Goal: Task Accomplishment & Management: Use online tool/utility

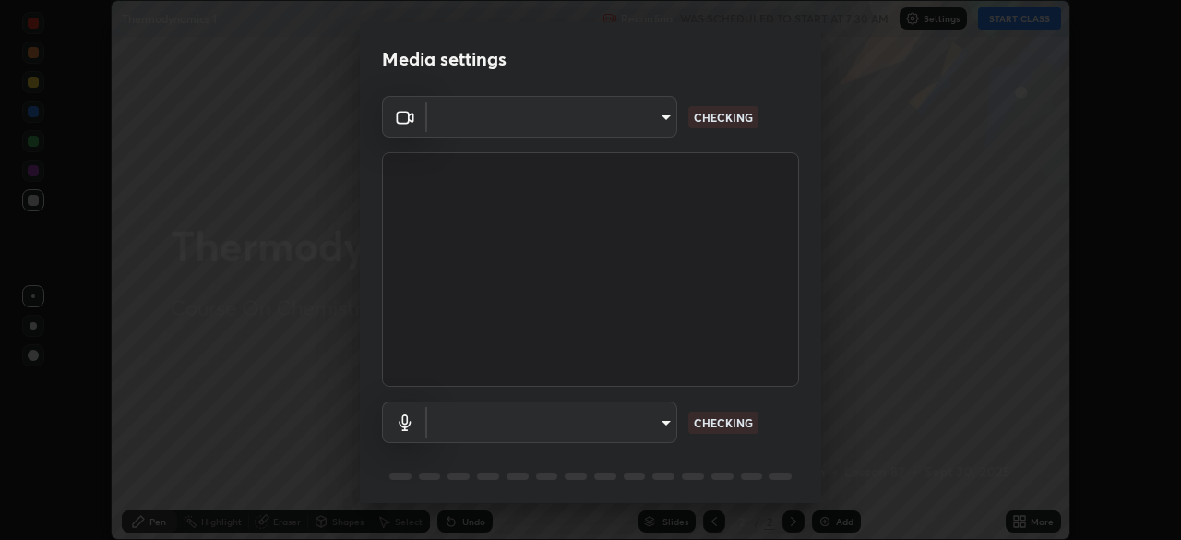
scroll to position [540, 1180]
type input "d7e9459942c8505f022e4773ede30ee1c3379ddbf44572ceb33b2f203bb9c7cf"
type input "default"
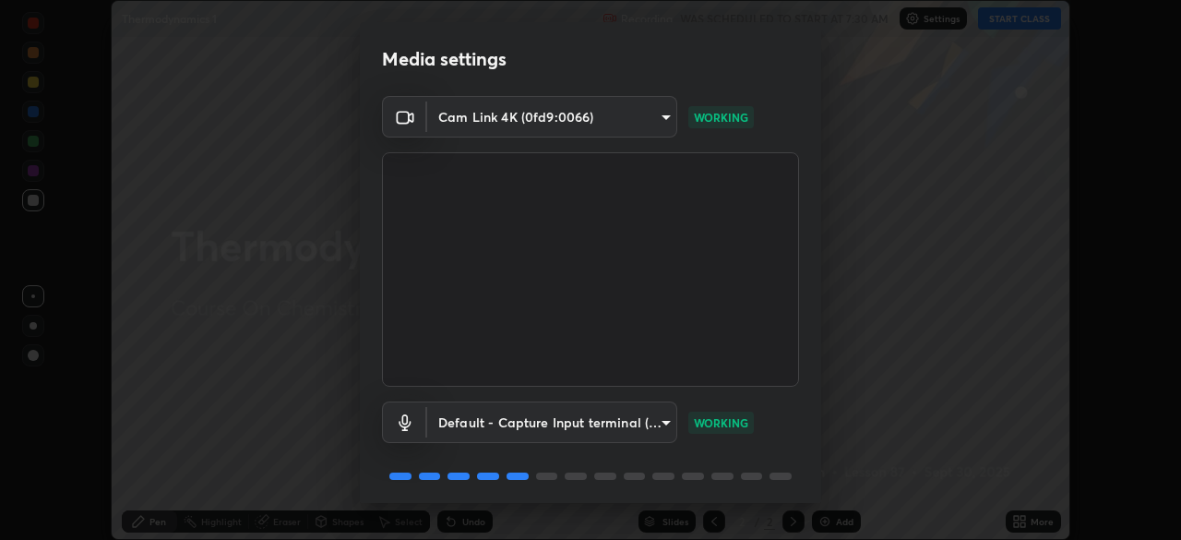
scroll to position [66, 0]
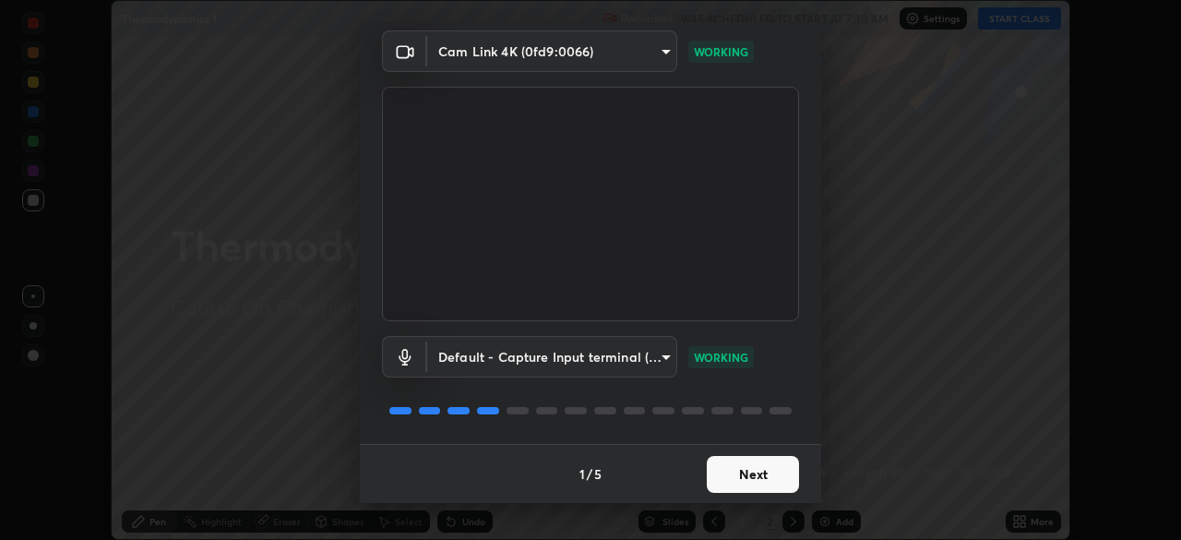
click at [753, 482] on button "Next" at bounding box center [753, 474] width 92 height 37
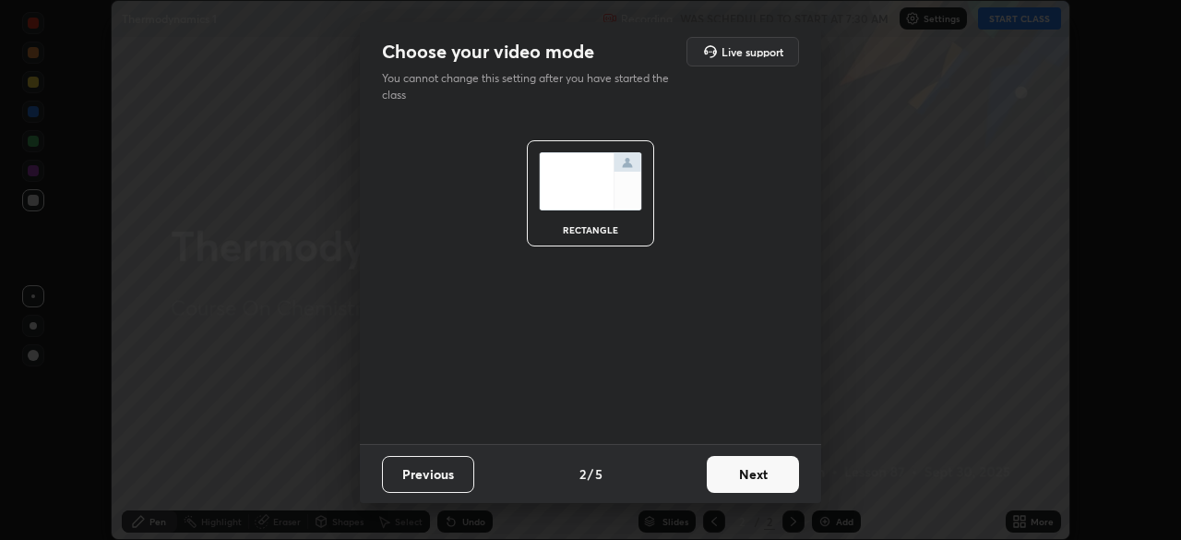
click at [768, 477] on button "Next" at bounding box center [753, 474] width 92 height 37
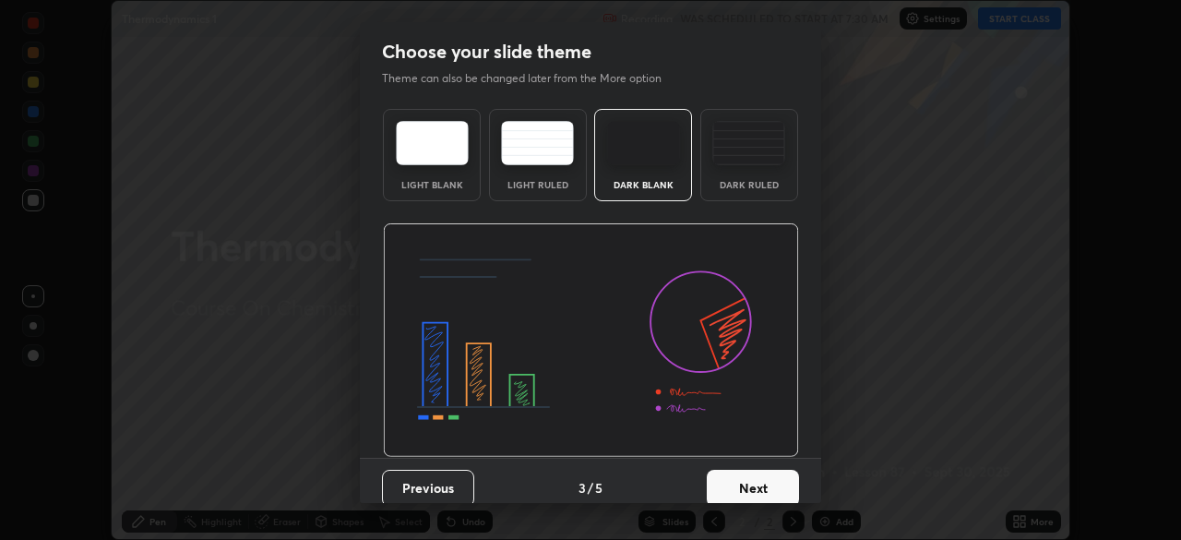
click at [783, 479] on button "Next" at bounding box center [753, 488] width 92 height 37
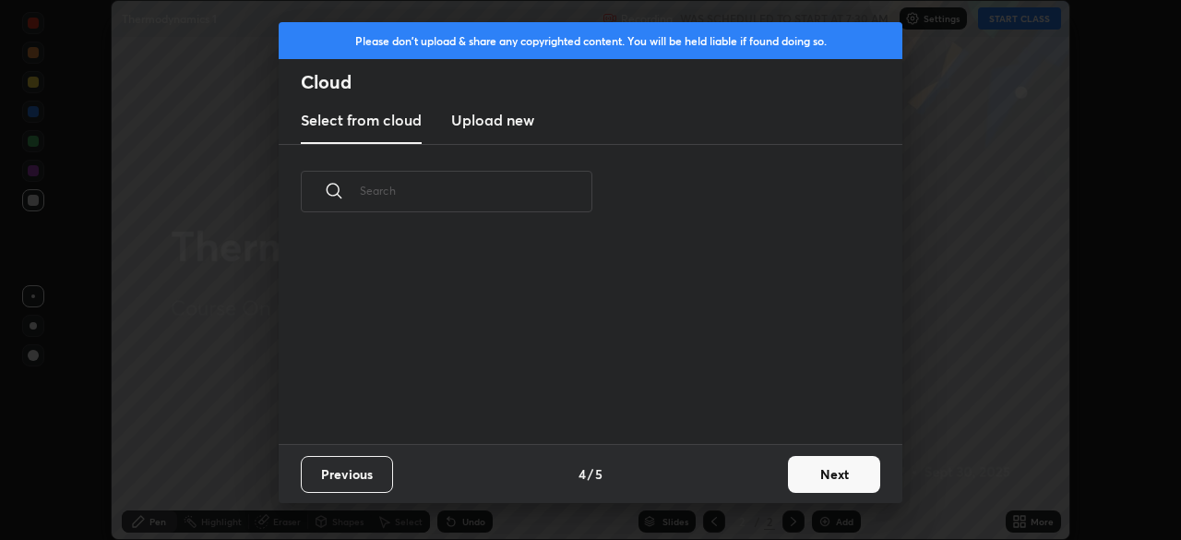
click at [823, 467] on button "Next" at bounding box center [834, 474] width 92 height 37
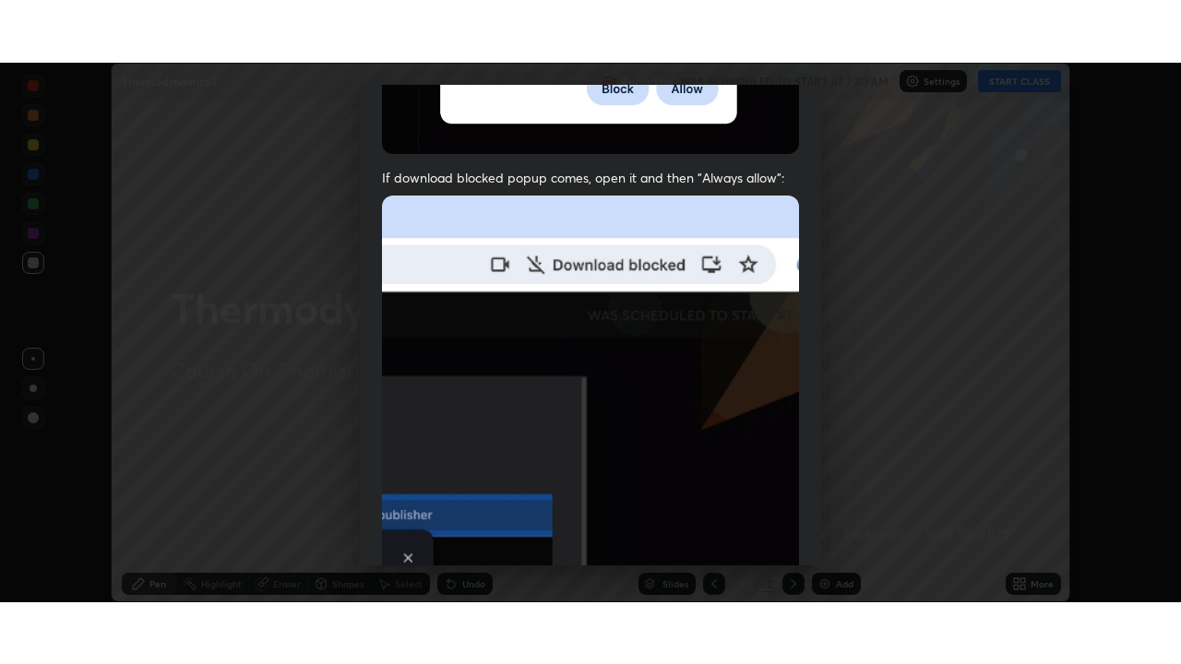
scroll to position [442, 0]
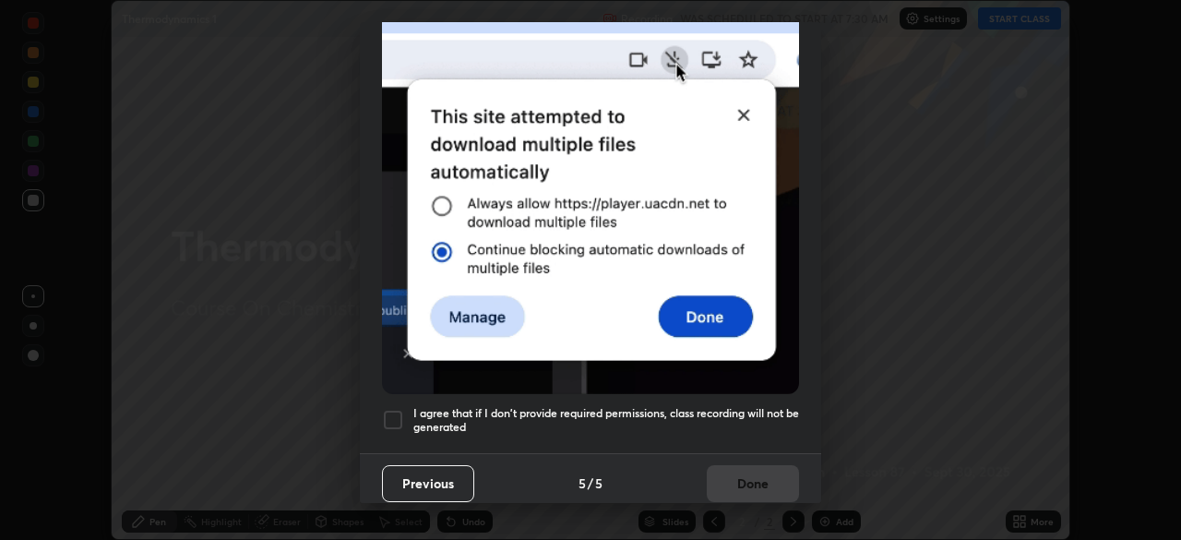
click at [387, 410] on div at bounding box center [393, 420] width 22 height 22
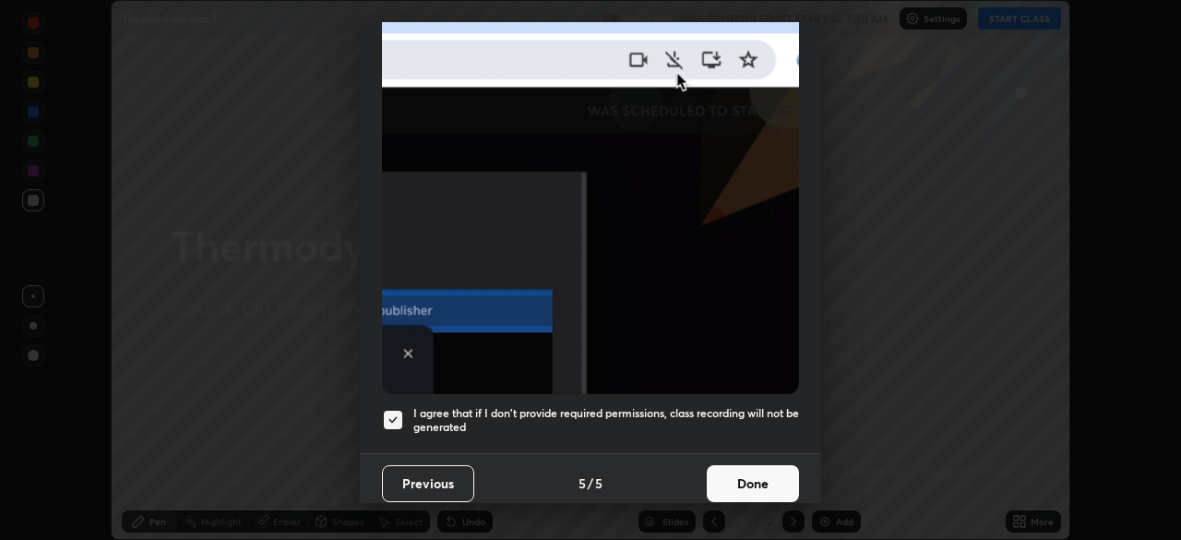
click at [746, 465] on button "Done" at bounding box center [753, 483] width 92 height 37
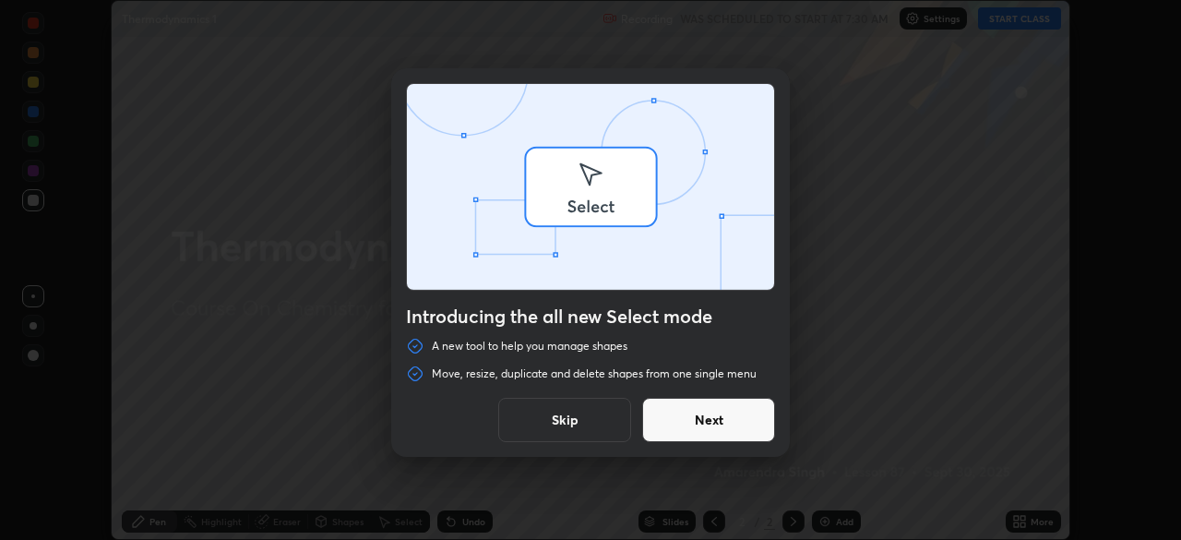
click at [1029, 530] on div "Introducing the all new Select mode A new tool to help you manage shapes Move, …" at bounding box center [590, 270] width 1181 height 540
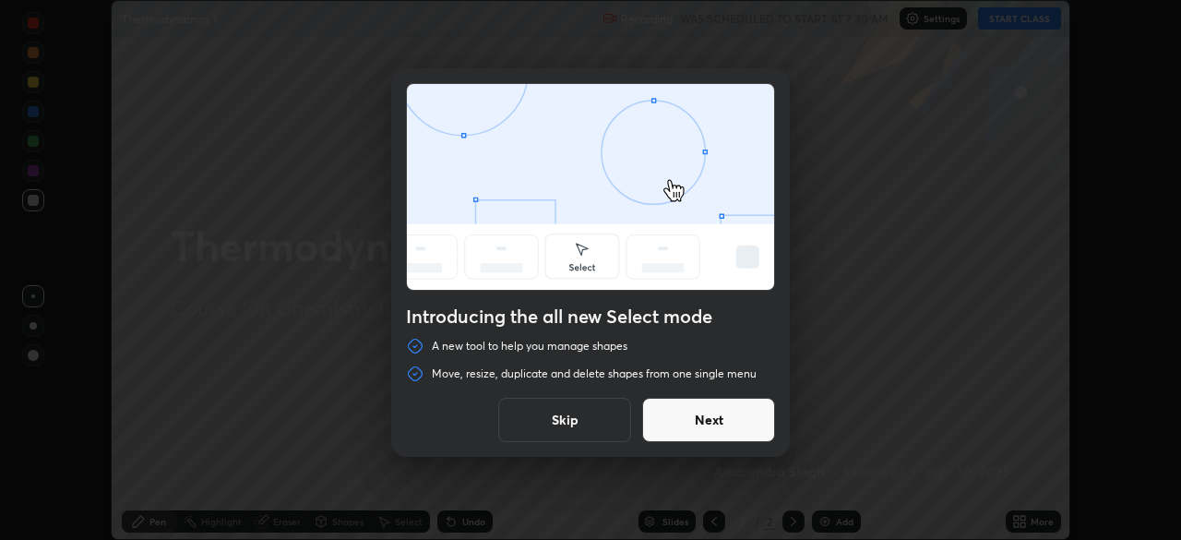
click at [750, 418] on button "Next" at bounding box center [708, 420] width 133 height 44
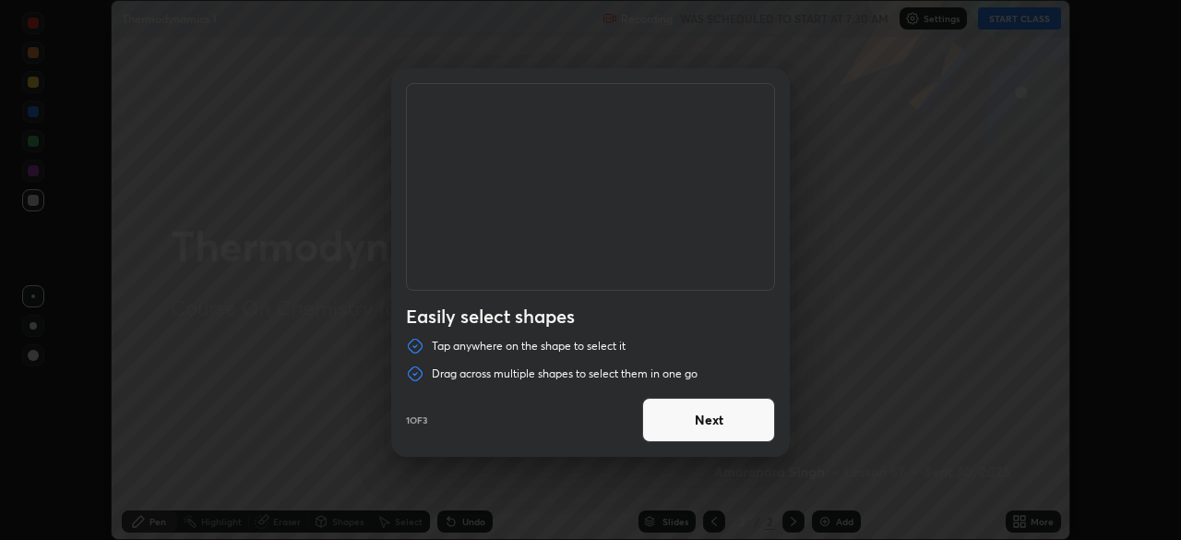
click at [746, 422] on button "Next" at bounding box center [708, 420] width 133 height 44
click at [754, 420] on button "Next" at bounding box center [708, 420] width 133 height 44
click at [759, 422] on button "Done" at bounding box center [708, 420] width 133 height 44
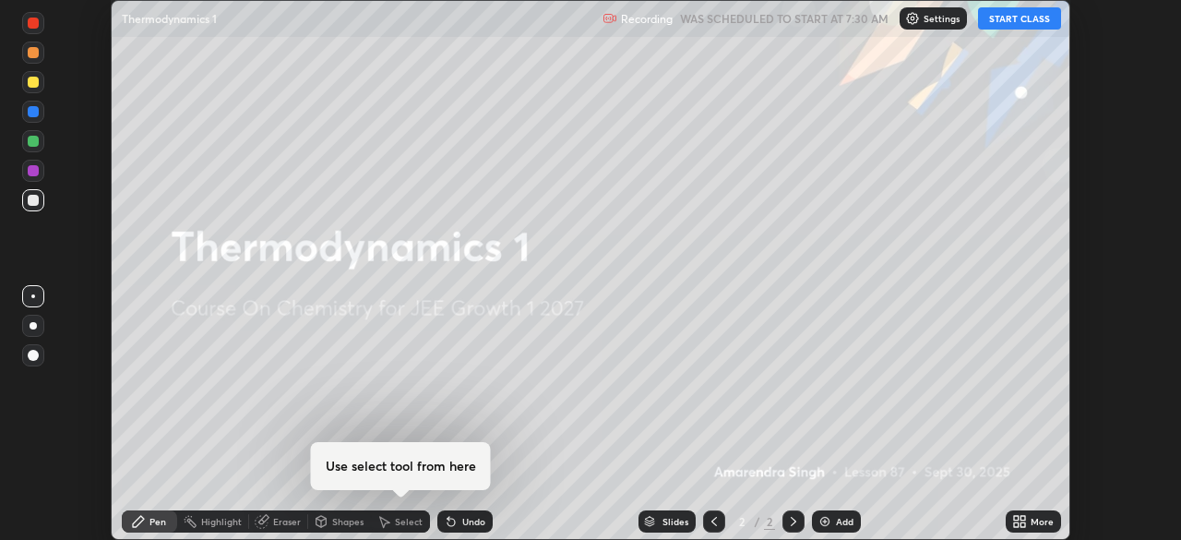
click at [1032, 521] on div "More" at bounding box center [1042, 521] width 23 height 9
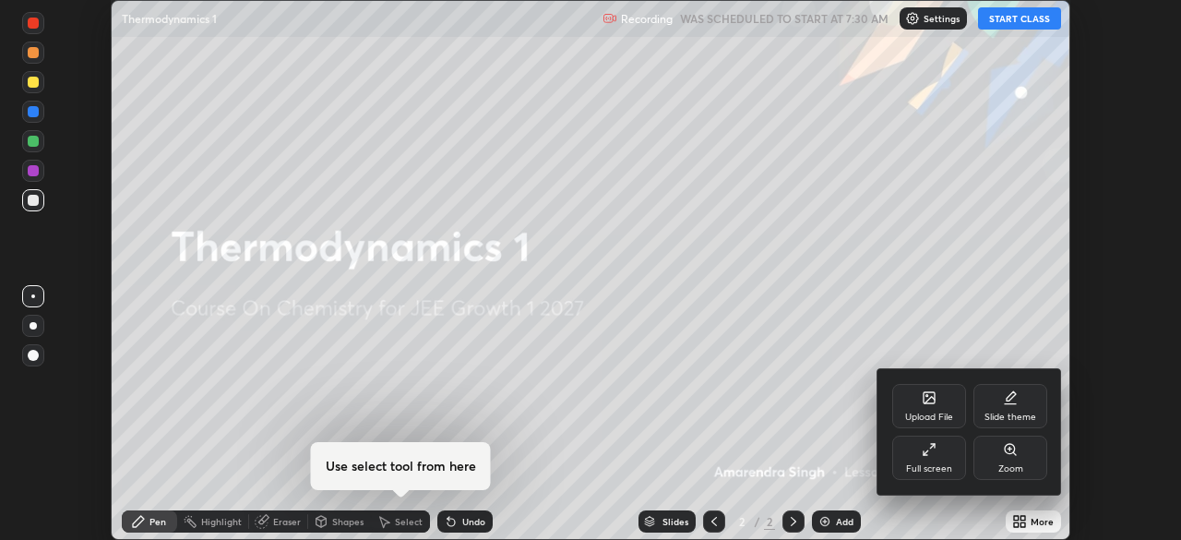
click at [920, 459] on div "Full screen" at bounding box center [929, 458] width 74 height 44
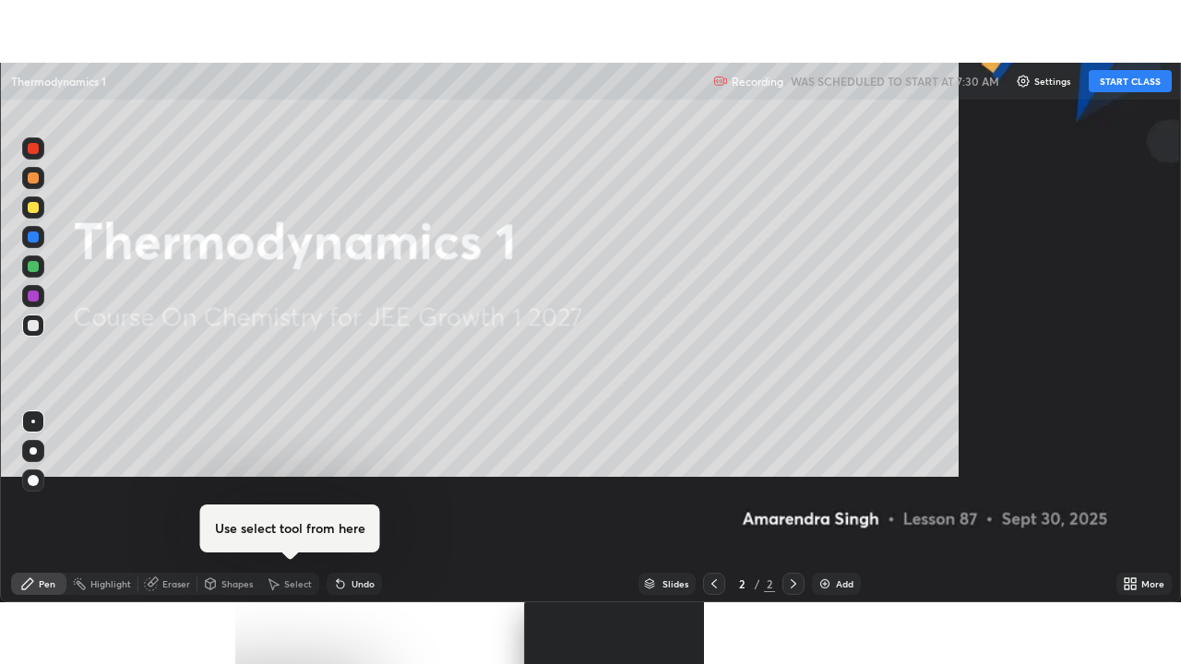
scroll to position [664, 1181]
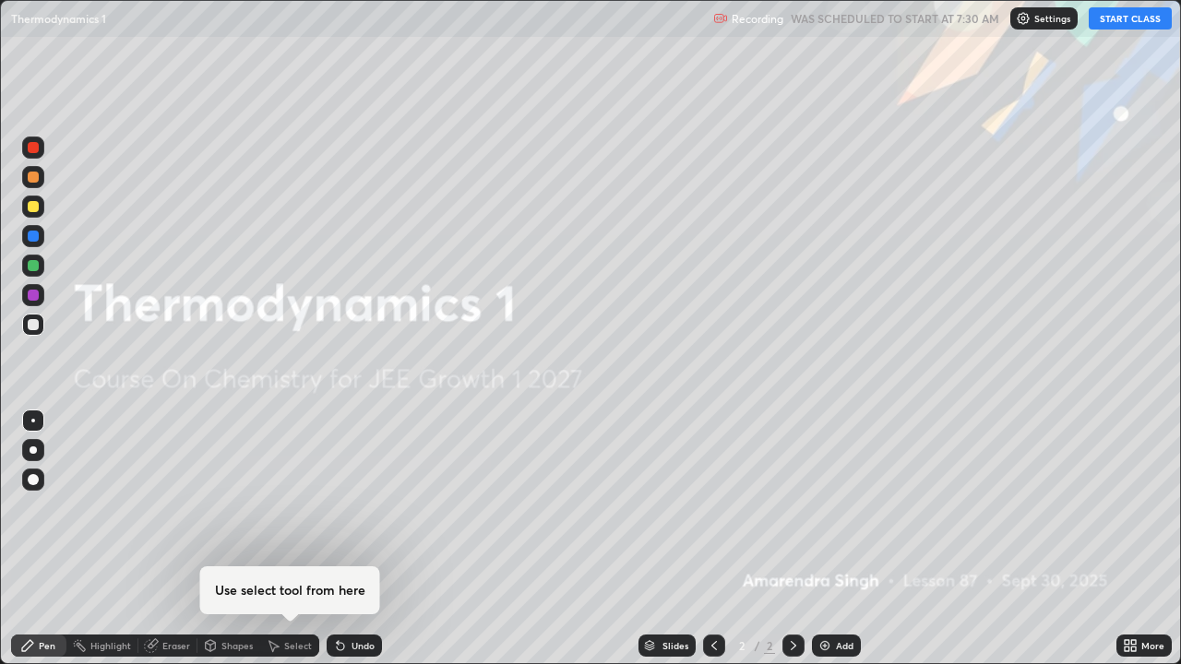
click at [176, 539] on div "Eraser" at bounding box center [176, 645] width 28 height 9
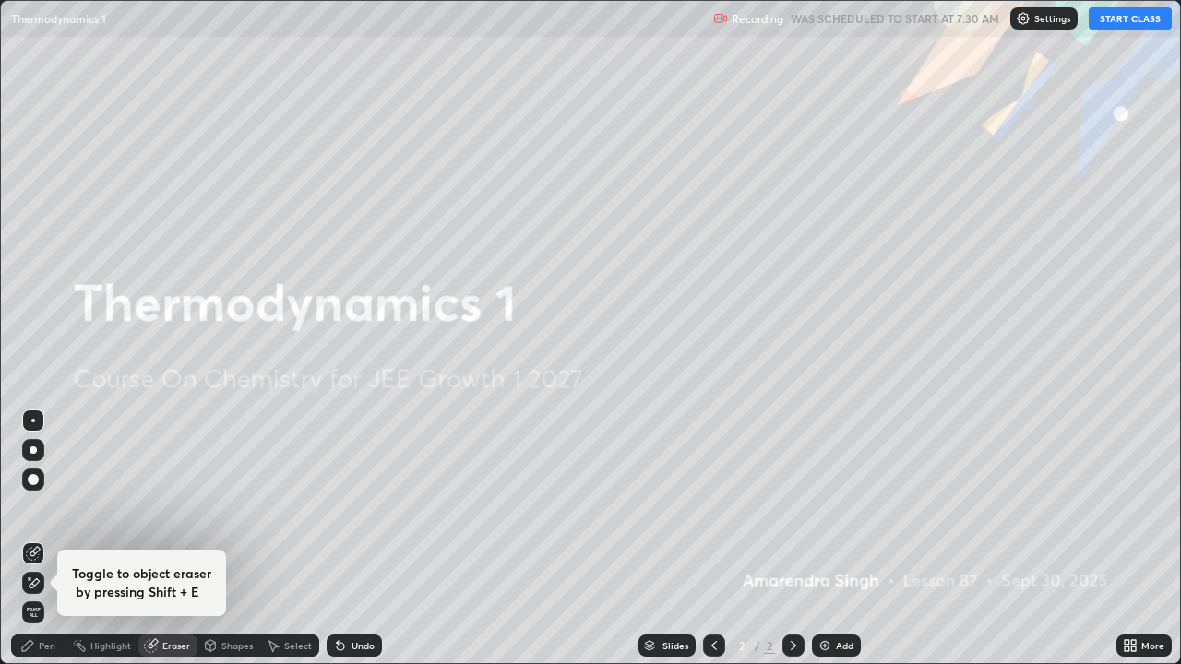
click at [31, 539] on span "Erase all" at bounding box center [33, 612] width 20 height 11
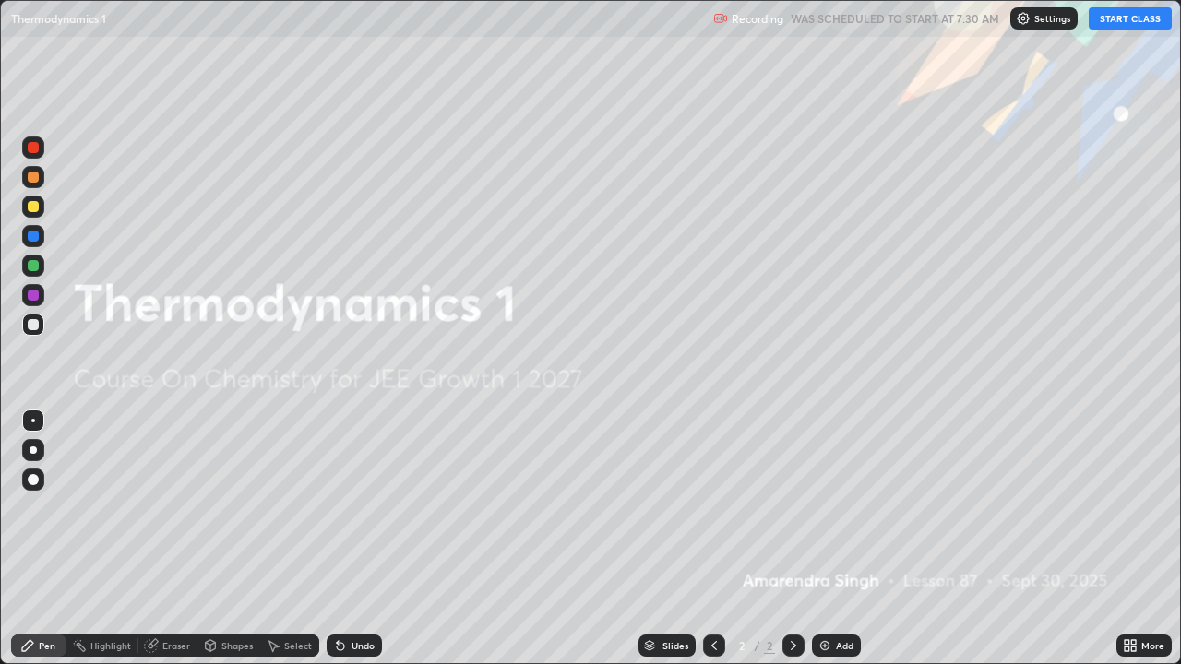
click at [41, 539] on div "Pen" at bounding box center [47, 645] width 17 height 9
click at [1120, 21] on button "START CLASS" at bounding box center [1130, 18] width 83 height 22
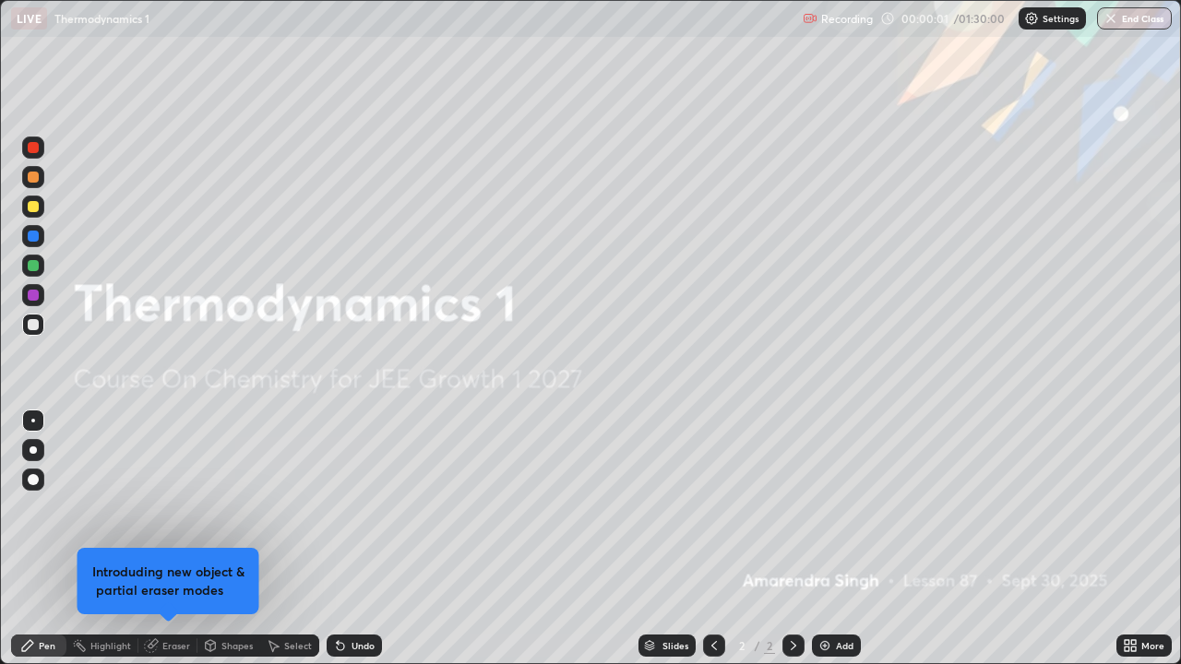
click at [824, 539] on img at bounding box center [825, 645] width 15 height 15
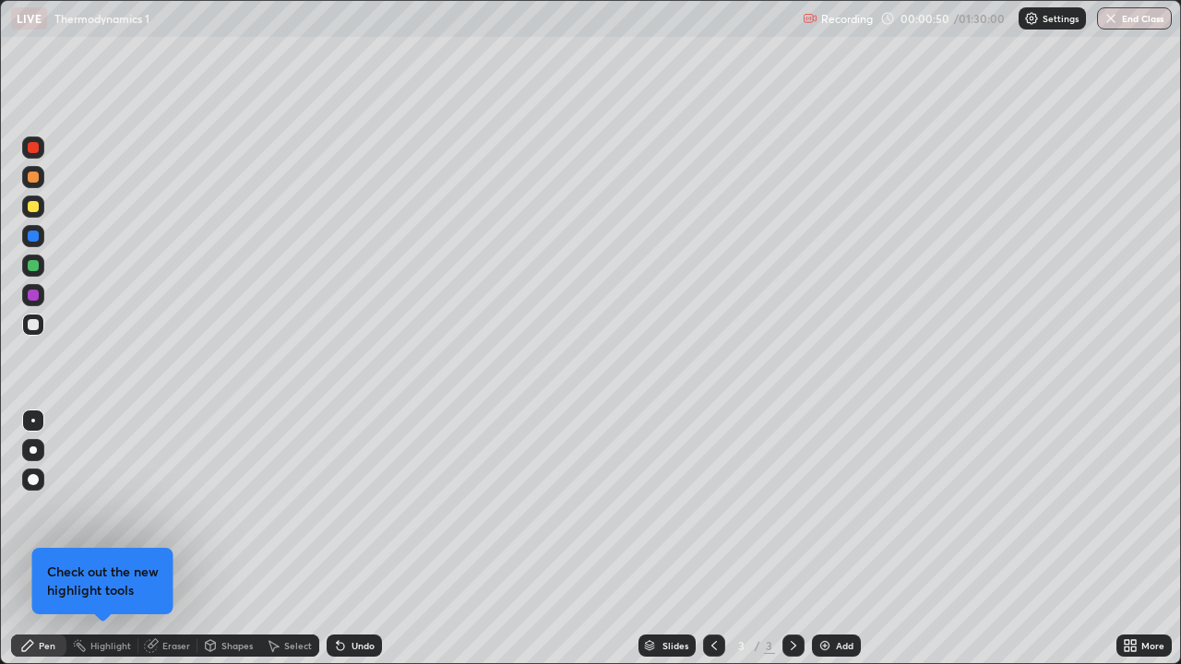
click at [41, 322] on div at bounding box center [33, 325] width 22 height 22
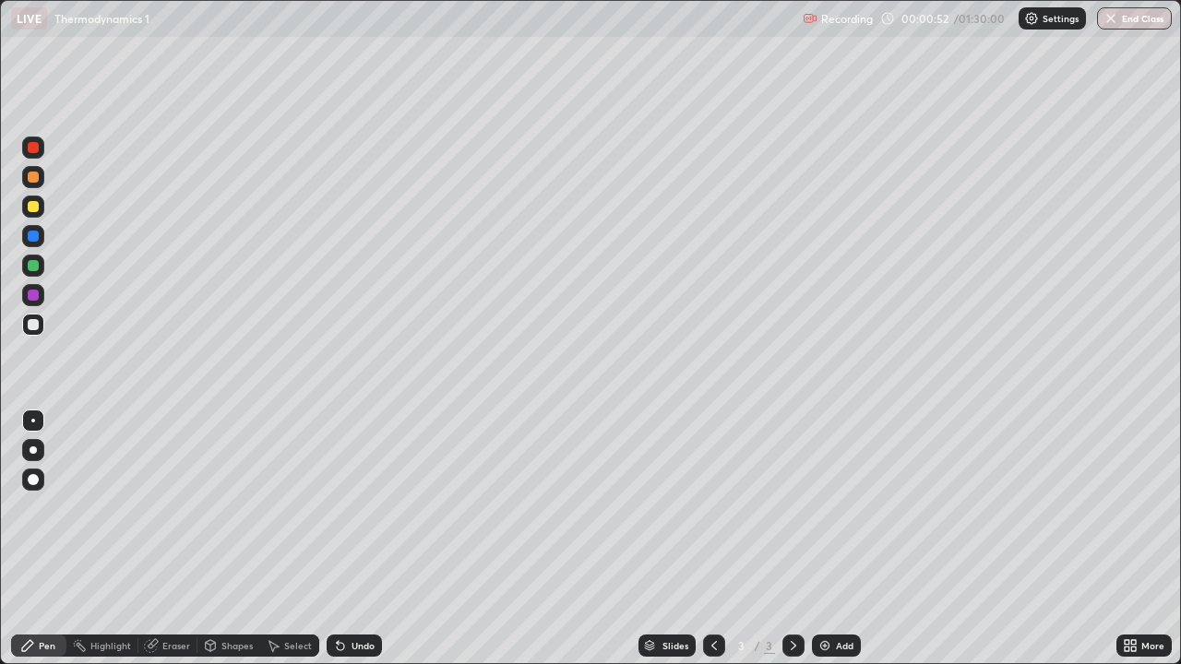
click at [41, 299] on div at bounding box center [33, 295] width 22 height 22
click at [41, 293] on div at bounding box center [33, 295] width 22 height 22
click at [357, 539] on div "Undo" at bounding box center [354, 646] width 55 height 22
click at [363, 539] on div "Undo" at bounding box center [354, 646] width 55 height 22
click at [360, 539] on div "Undo" at bounding box center [363, 645] width 23 height 9
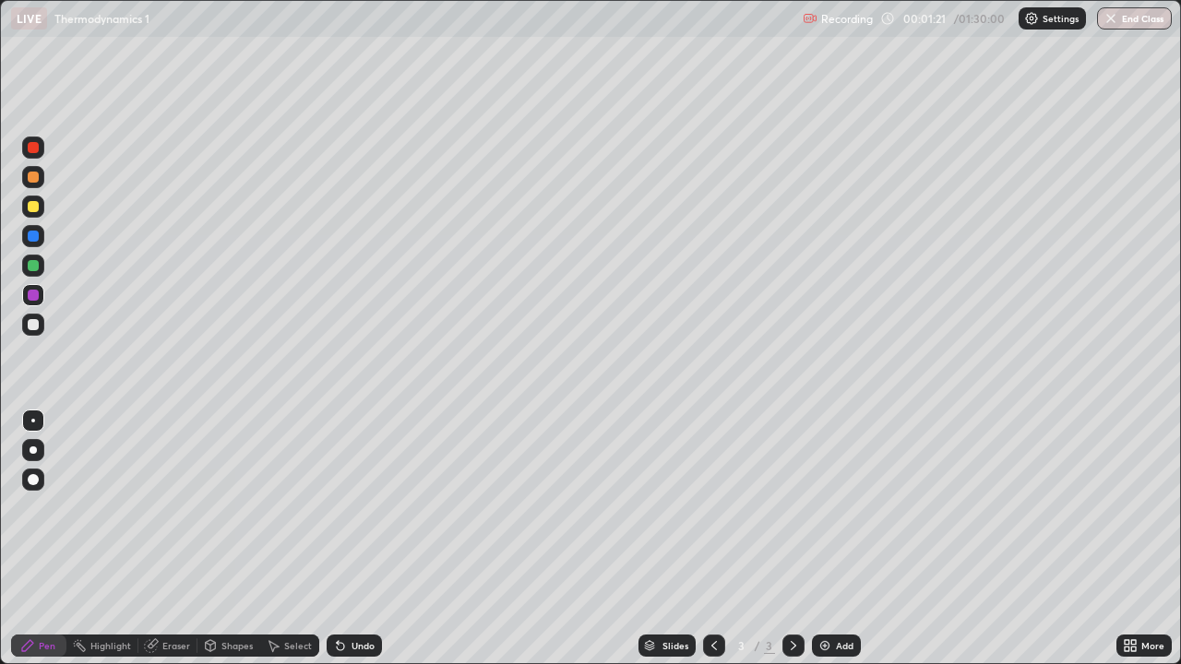
click at [360, 539] on div "Undo" at bounding box center [363, 645] width 23 height 9
click at [359, 539] on div "Undo" at bounding box center [363, 645] width 23 height 9
click at [362, 539] on div "Undo" at bounding box center [363, 645] width 23 height 9
click at [34, 235] on div at bounding box center [33, 236] width 11 height 11
click at [28, 234] on div at bounding box center [33, 236] width 11 height 11
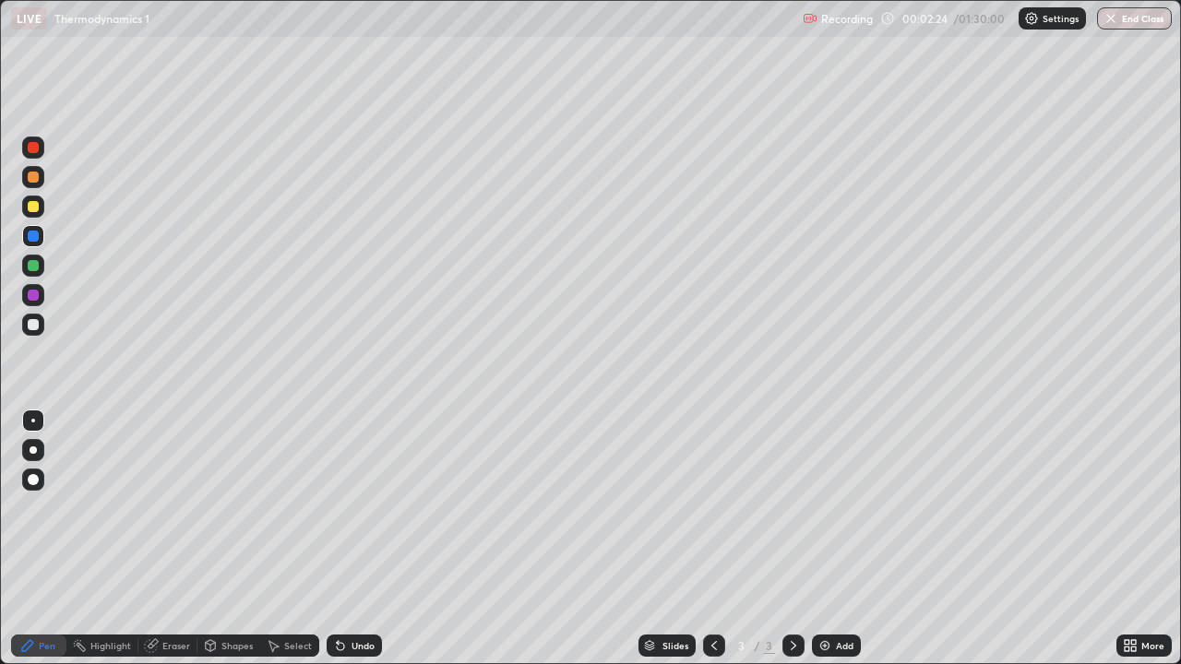
click at [31, 325] on div at bounding box center [33, 324] width 11 height 11
click at [923, 316] on button "Undo" at bounding box center [948, 323] width 54 height 22
click at [24, 236] on div at bounding box center [33, 236] width 22 height 22
click at [352, 539] on div "Undo" at bounding box center [354, 646] width 55 height 22
click at [349, 539] on div "Undo" at bounding box center [354, 646] width 55 height 22
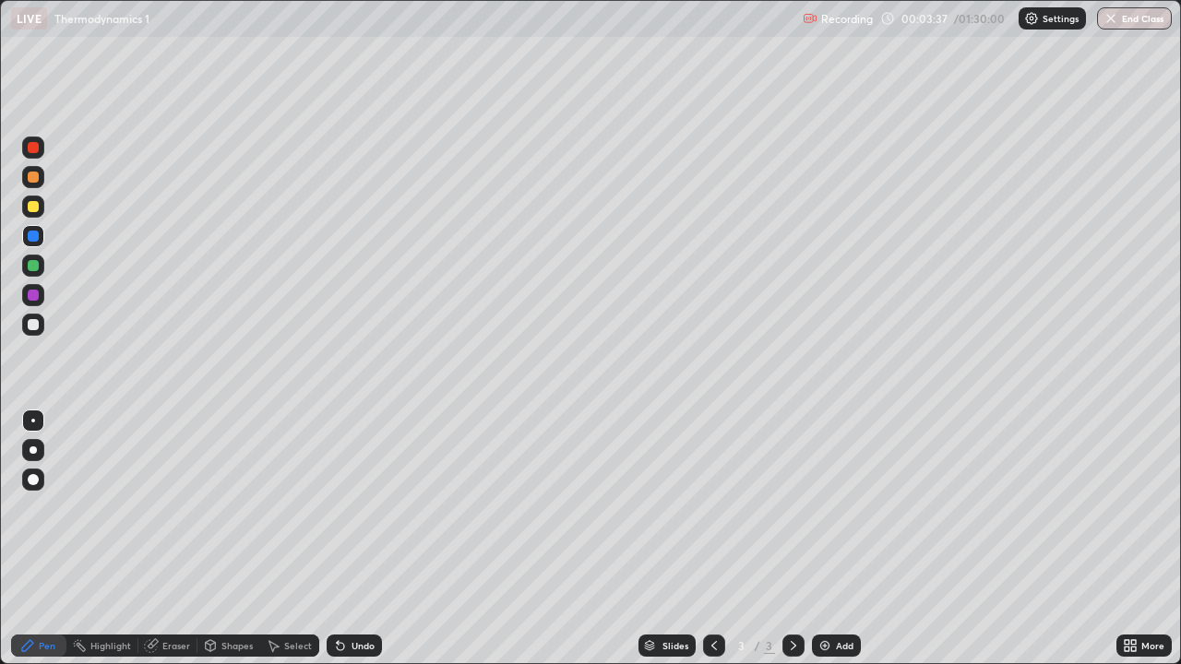
click at [345, 539] on div "Undo" at bounding box center [354, 646] width 55 height 22
click at [342, 539] on icon at bounding box center [340, 645] width 15 height 15
click at [338, 539] on icon at bounding box center [340, 646] width 7 height 7
click at [836, 539] on div "Add" at bounding box center [845, 645] width 18 height 9
click at [34, 148] on div at bounding box center [33, 147] width 11 height 11
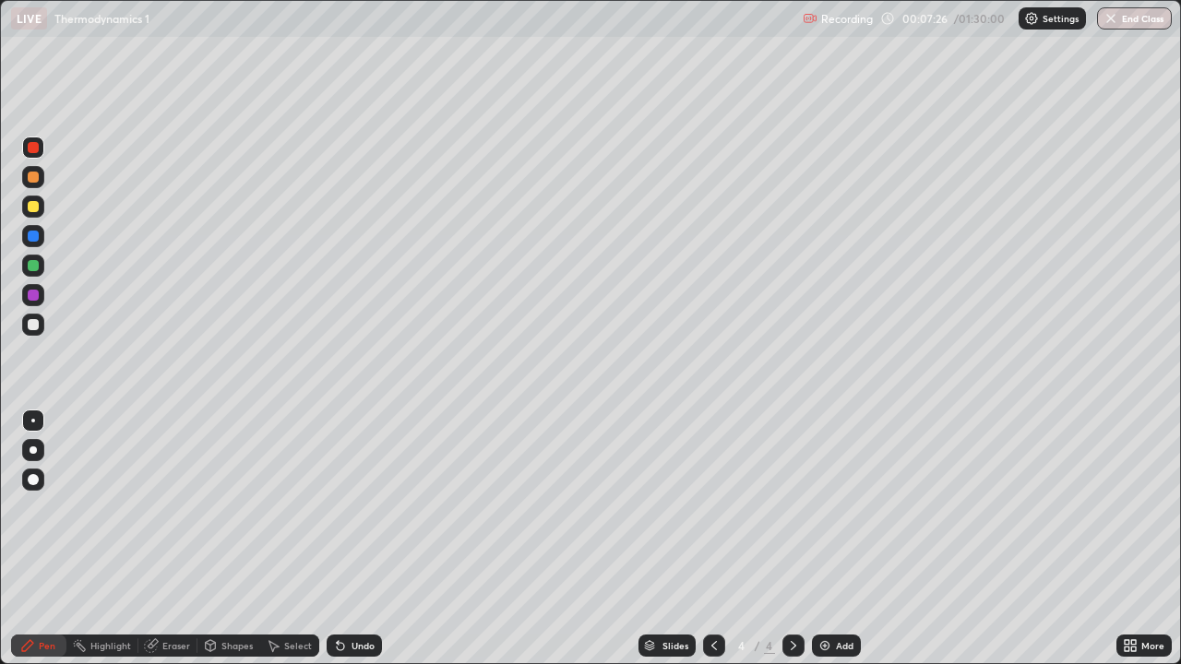
click at [23, 173] on div at bounding box center [33, 177] width 22 height 22
click at [33, 328] on div at bounding box center [33, 324] width 11 height 11
click at [274, 325] on button "Undo" at bounding box center [298, 327] width 54 height 22
click at [28, 268] on div at bounding box center [33, 265] width 11 height 11
click at [29, 328] on div at bounding box center [33, 324] width 11 height 11
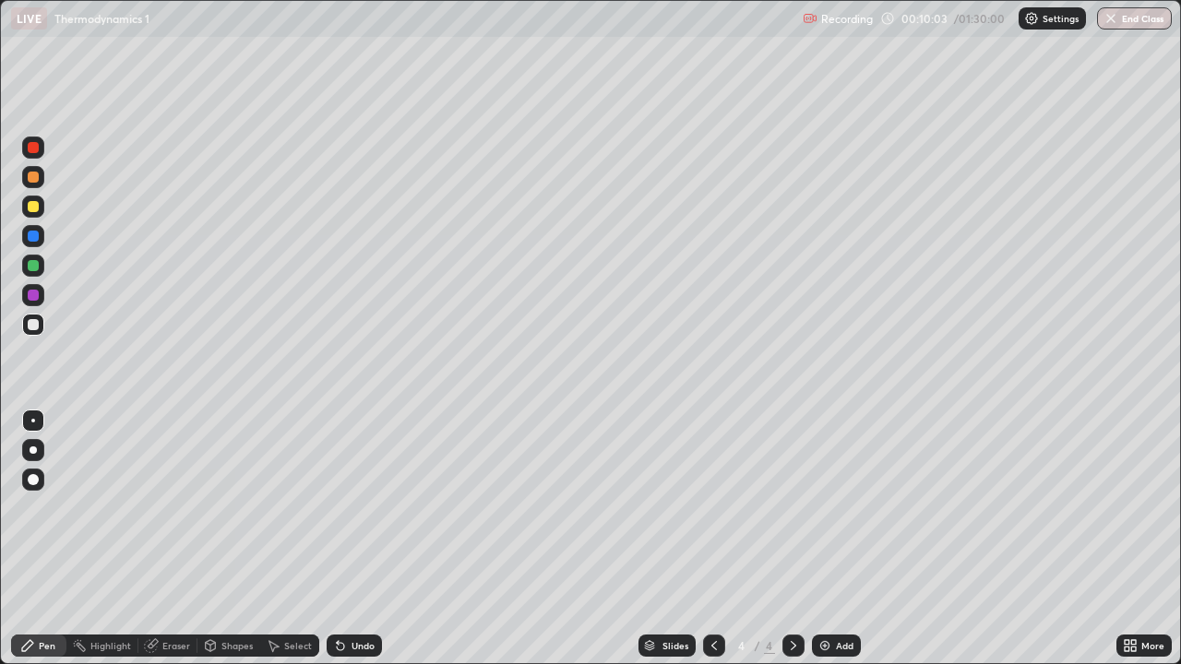
click at [36, 297] on div at bounding box center [33, 295] width 11 height 11
click at [29, 335] on div at bounding box center [33, 325] width 22 height 22
click at [32, 149] on div at bounding box center [33, 147] width 11 height 11
click at [24, 196] on div at bounding box center [33, 207] width 22 height 30
click at [831, 539] on div "Add" at bounding box center [836, 646] width 49 height 22
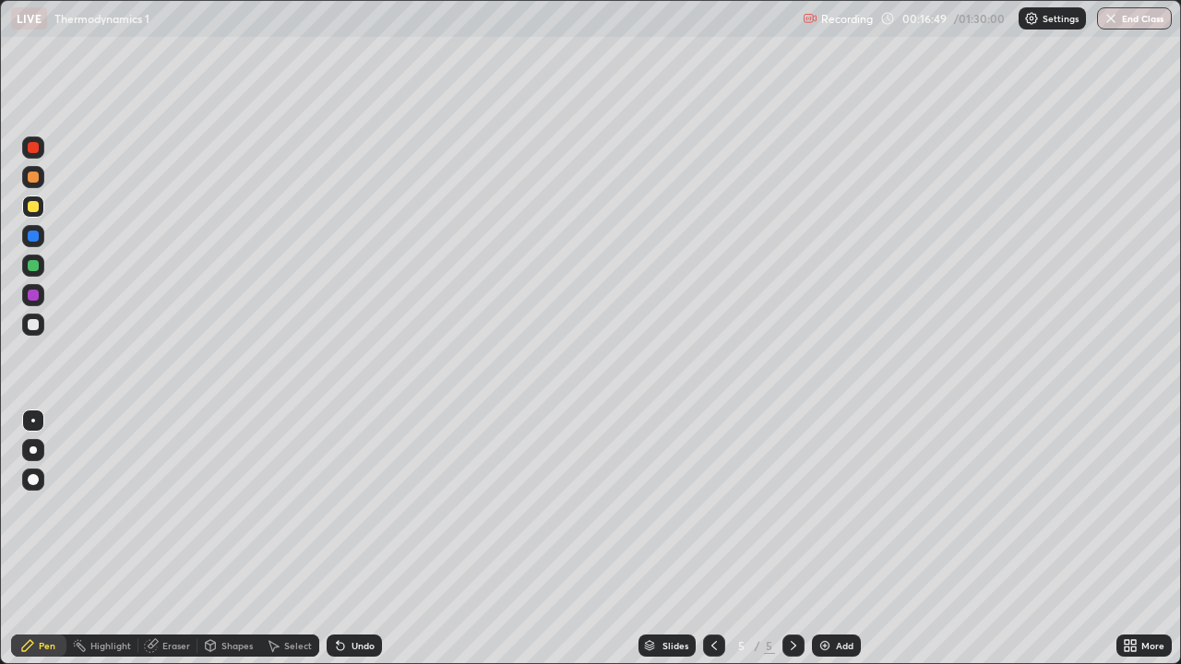
click at [41, 147] on div at bounding box center [33, 148] width 22 height 22
click at [32, 179] on div at bounding box center [33, 177] width 11 height 11
click at [352, 539] on div "Undo" at bounding box center [354, 646] width 55 height 22
click at [34, 325] on div at bounding box center [33, 324] width 11 height 11
click at [33, 293] on div at bounding box center [33, 295] width 11 height 11
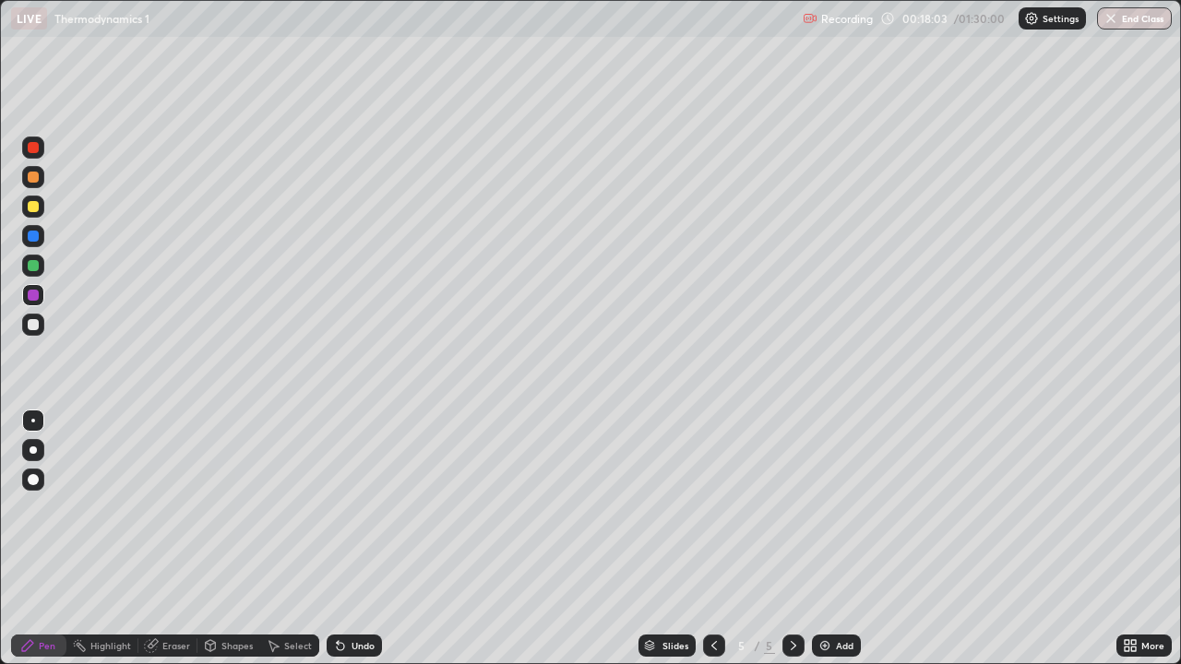
click at [36, 333] on div at bounding box center [33, 325] width 22 height 22
click at [25, 268] on div at bounding box center [33, 266] width 22 height 22
click at [348, 539] on div "Undo" at bounding box center [354, 646] width 55 height 22
click at [346, 539] on div "Undo" at bounding box center [354, 646] width 55 height 22
click at [163, 539] on div "Eraser" at bounding box center [176, 645] width 28 height 9
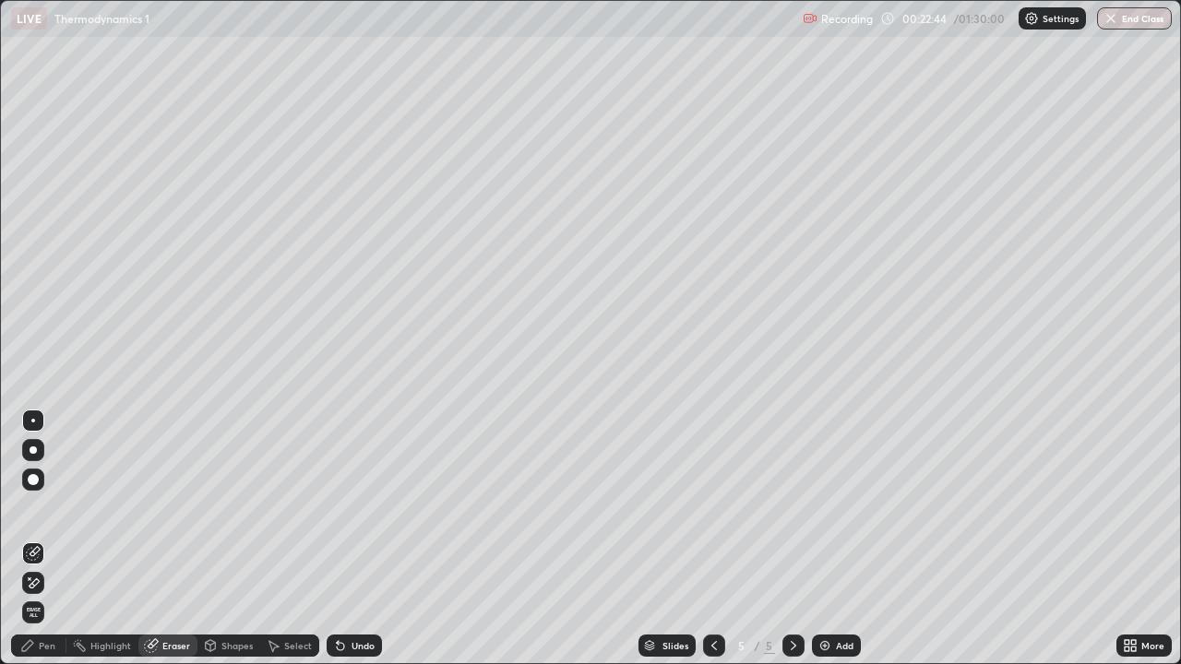
click at [32, 539] on icon at bounding box center [27, 645] width 15 height 15
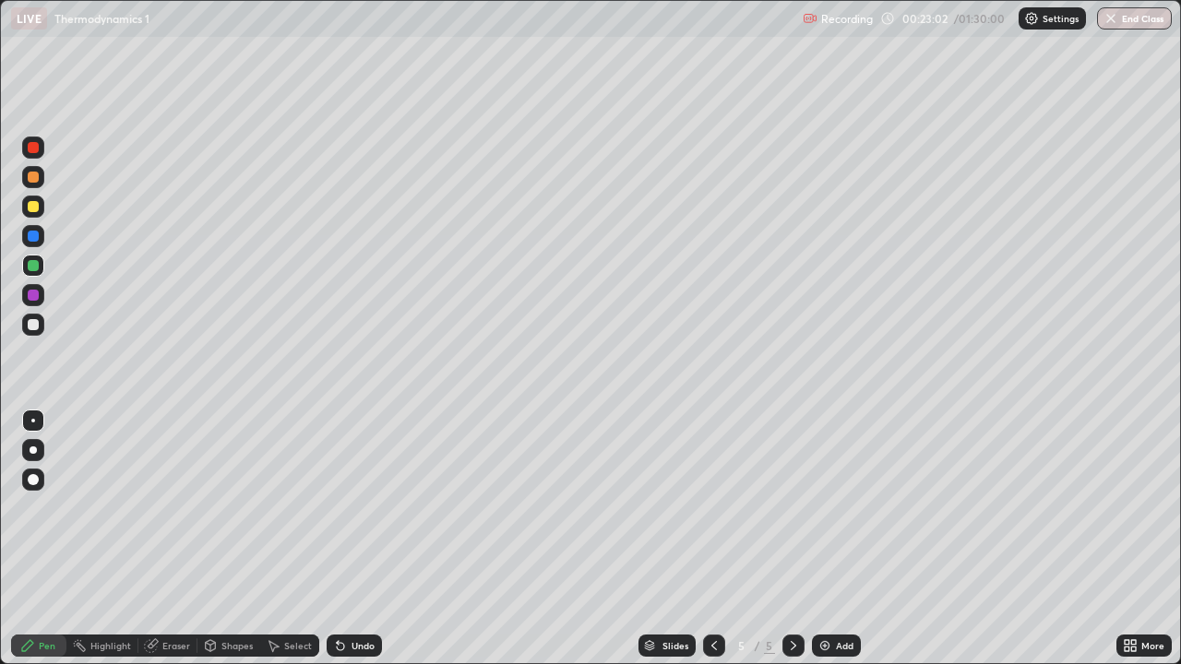
click at [836, 539] on div "Add" at bounding box center [836, 646] width 49 height 22
click at [35, 148] on div at bounding box center [33, 147] width 11 height 11
click at [713, 539] on icon at bounding box center [714, 645] width 15 height 15
click at [794, 539] on icon at bounding box center [793, 645] width 15 height 15
click at [30, 241] on div at bounding box center [33, 236] width 11 height 11
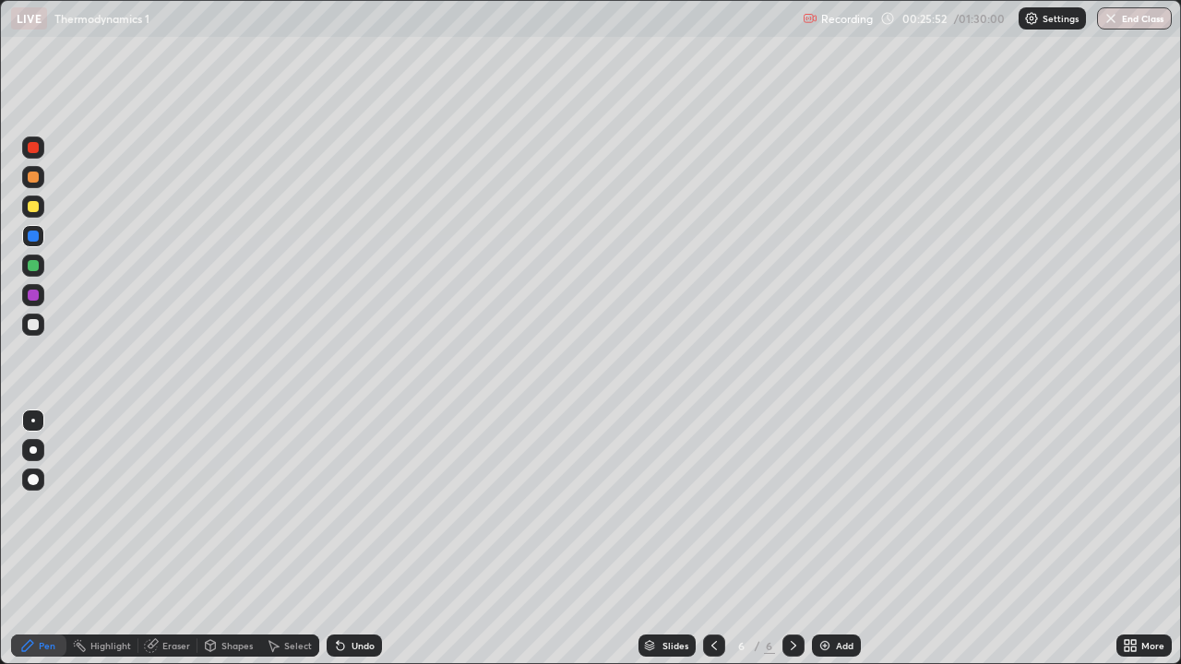
click at [25, 212] on div at bounding box center [33, 207] width 22 height 22
click at [36, 299] on div at bounding box center [33, 295] width 11 height 11
click at [30, 317] on div at bounding box center [33, 325] width 22 height 22
click at [34, 322] on div at bounding box center [33, 324] width 11 height 11
click at [170, 539] on div "Eraser" at bounding box center [176, 645] width 28 height 9
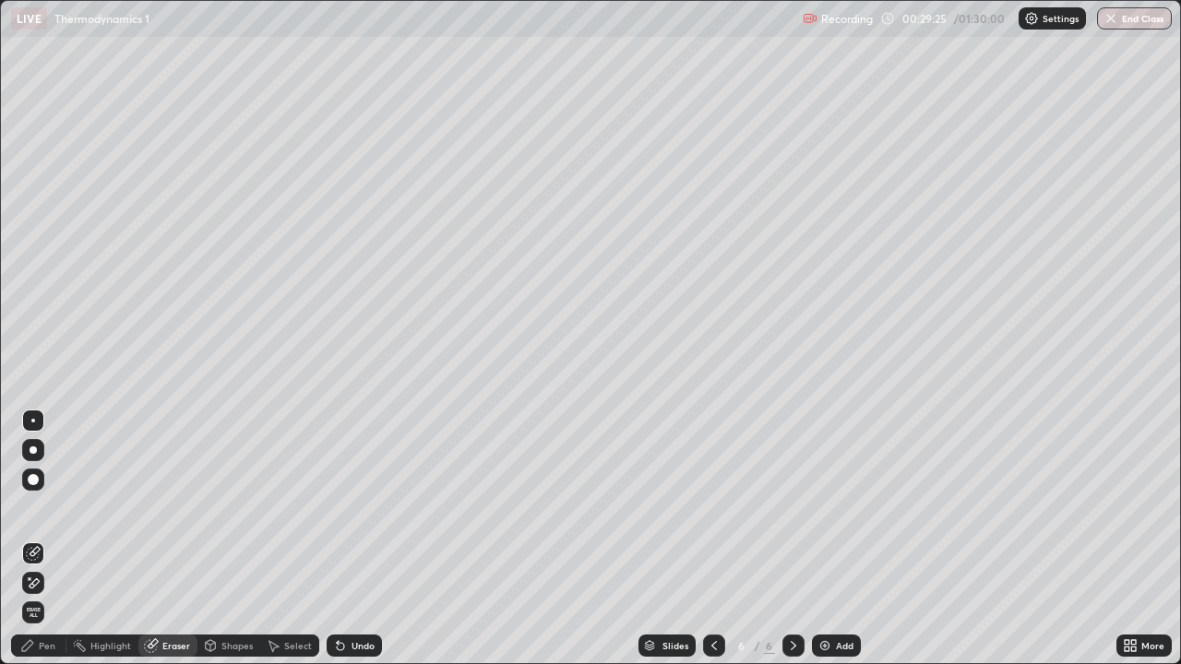
click at [37, 539] on div "Pen" at bounding box center [38, 646] width 55 height 22
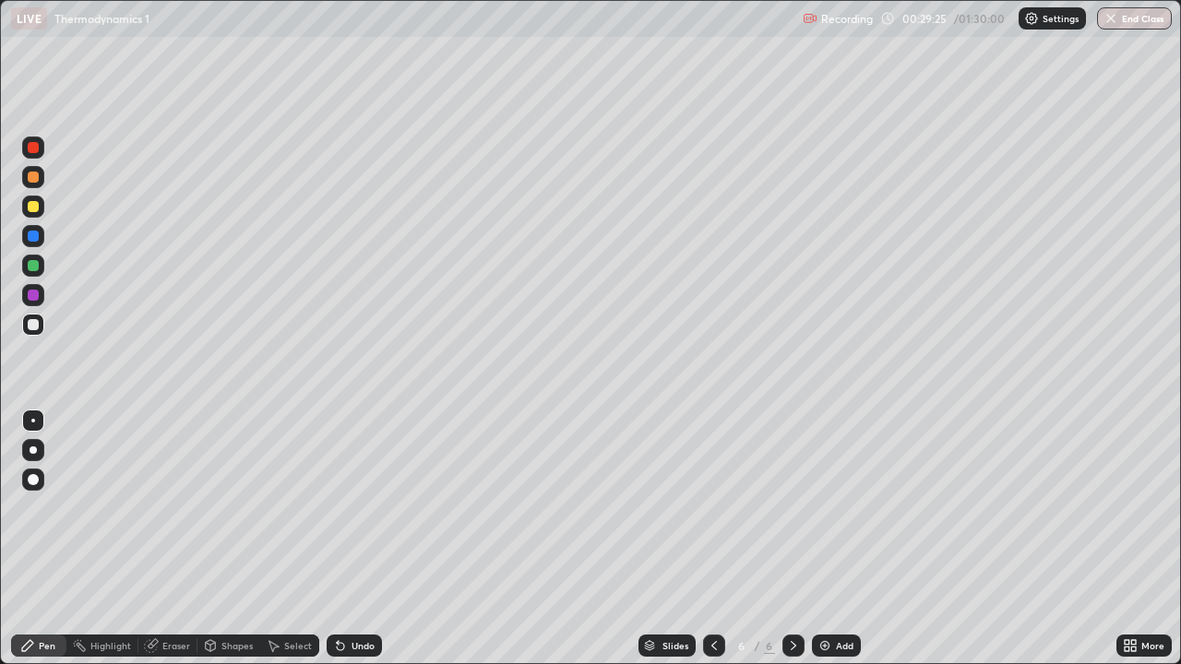
click at [33, 296] on div at bounding box center [33, 295] width 11 height 11
click at [40, 154] on div at bounding box center [33, 148] width 22 height 22
click at [25, 270] on div at bounding box center [33, 266] width 22 height 22
click at [343, 539] on div "Undo" at bounding box center [354, 646] width 55 height 22
click at [336, 539] on div "Undo" at bounding box center [354, 646] width 55 height 22
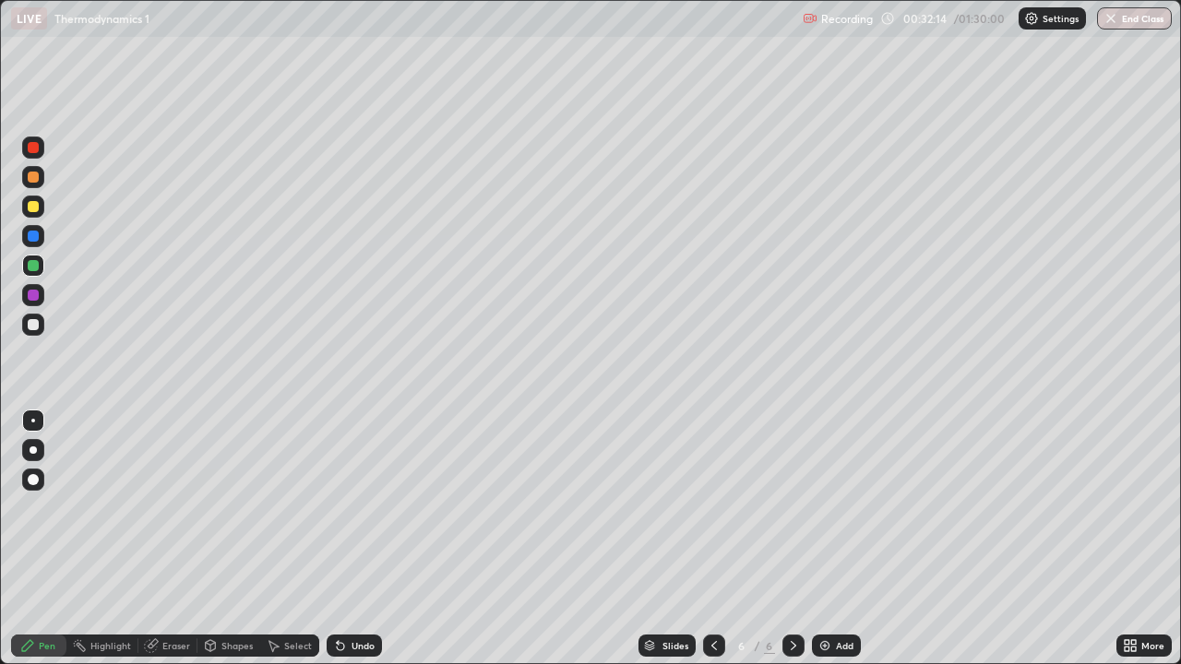
click at [332, 539] on div "Undo" at bounding box center [354, 646] width 55 height 22
click at [31, 326] on div at bounding box center [33, 324] width 11 height 11
click at [828, 539] on img at bounding box center [825, 645] width 15 height 15
click at [30, 244] on div at bounding box center [33, 236] width 22 height 22
click at [26, 154] on div at bounding box center [33, 148] width 22 height 22
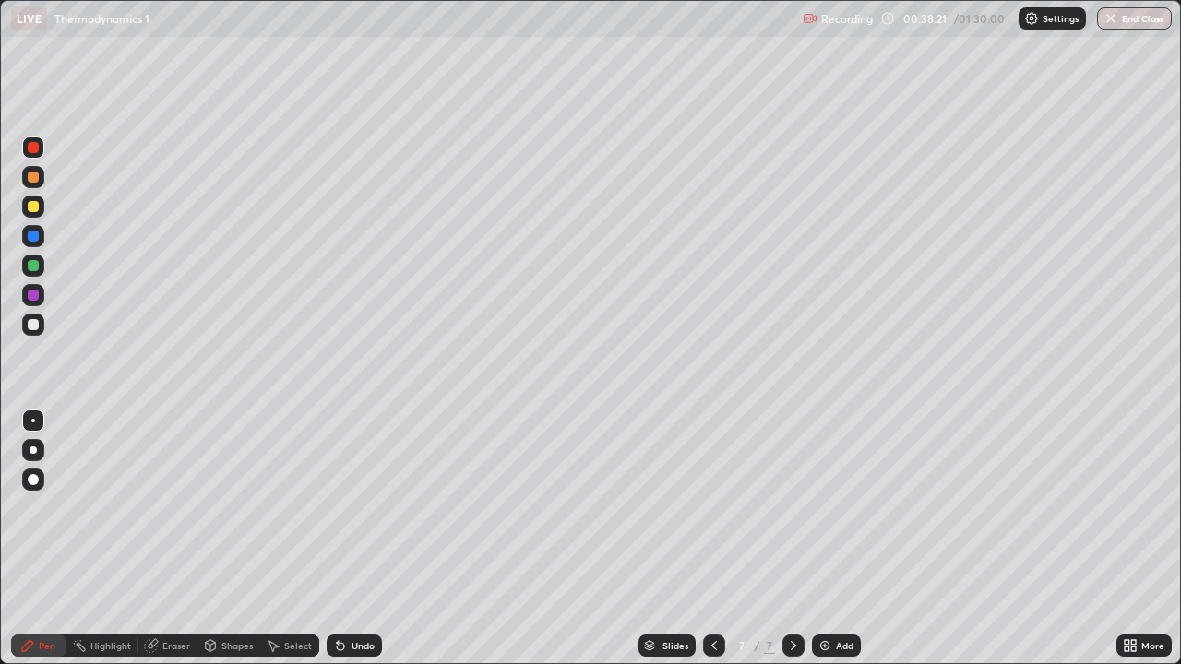
click at [28, 322] on div at bounding box center [33, 324] width 11 height 11
click at [32, 267] on div at bounding box center [33, 265] width 11 height 11
click at [23, 266] on div at bounding box center [33, 266] width 22 height 22
click at [36, 324] on div at bounding box center [33, 324] width 11 height 11
click at [40, 327] on div at bounding box center [33, 325] width 22 height 22
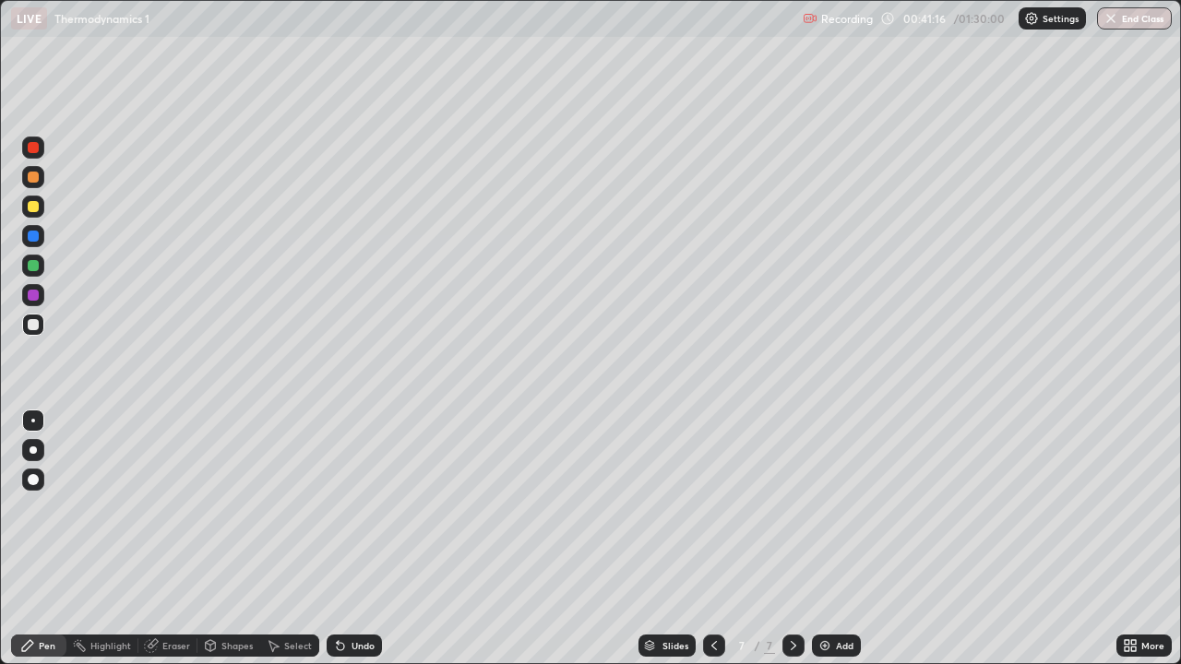
click at [30, 329] on div at bounding box center [33, 324] width 11 height 11
click at [31, 215] on div at bounding box center [33, 207] width 22 height 22
click at [713, 539] on icon at bounding box center [714, 645] width 15 height 15
click at [712, 539] on icon at bounding box center [714, 645] width 15 height 15
click at [796, 539] on icon at bounding box center [793, 645] width 15 height 15
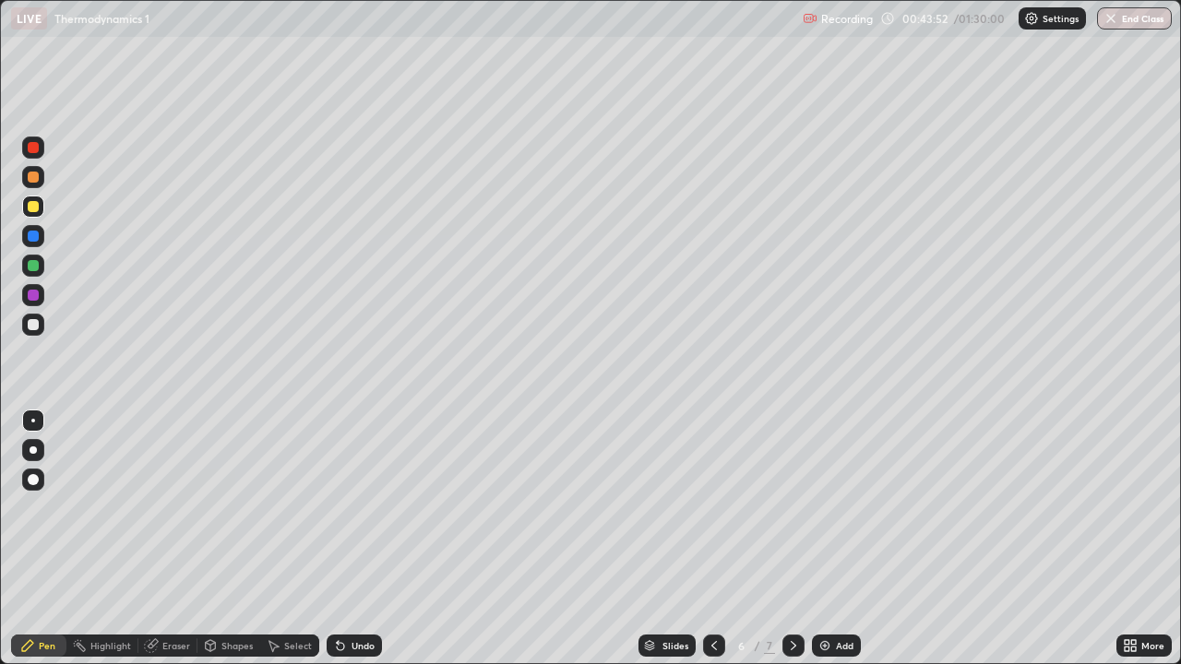
click at [792, 539] on icon at bounding box center [793, 645] width 15 height 15
click at [818, 539] on img at bounding box center [825, 645] width 15 height 15
click at [35, 151] on div at bounding box center [33, 147] width 11 height 11
click at [30, 214] on div at bounding box center [33, 207] width 22 height 22
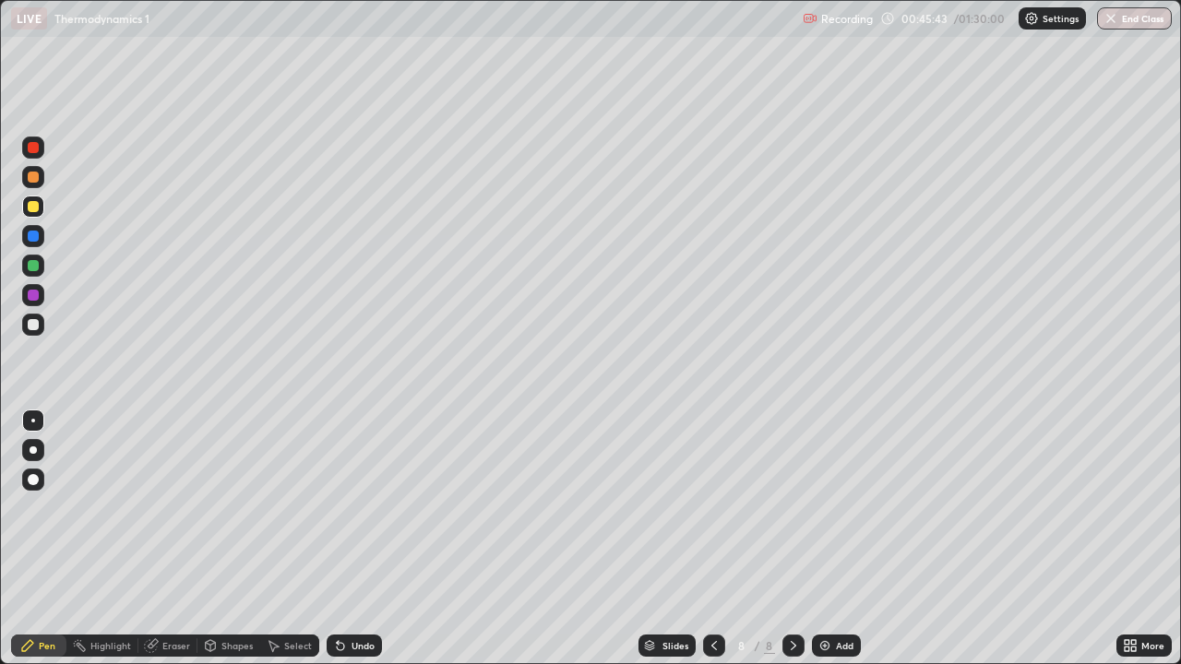
click at [358, 539] on div "Undo" at bounding box center [363, 645] width 23 height 9
click at [34, 325] on div at bounding box center [33, 324] width 11 height 11
click at [30, 297] on div at bounding box center [33, 295] width 11 height 11
click at [30, 326] on div at bounding box center [33, 324] width 11 height 11
click at [835, 539] on div "Add" at bounding box center [836, 646] width 49 height 22
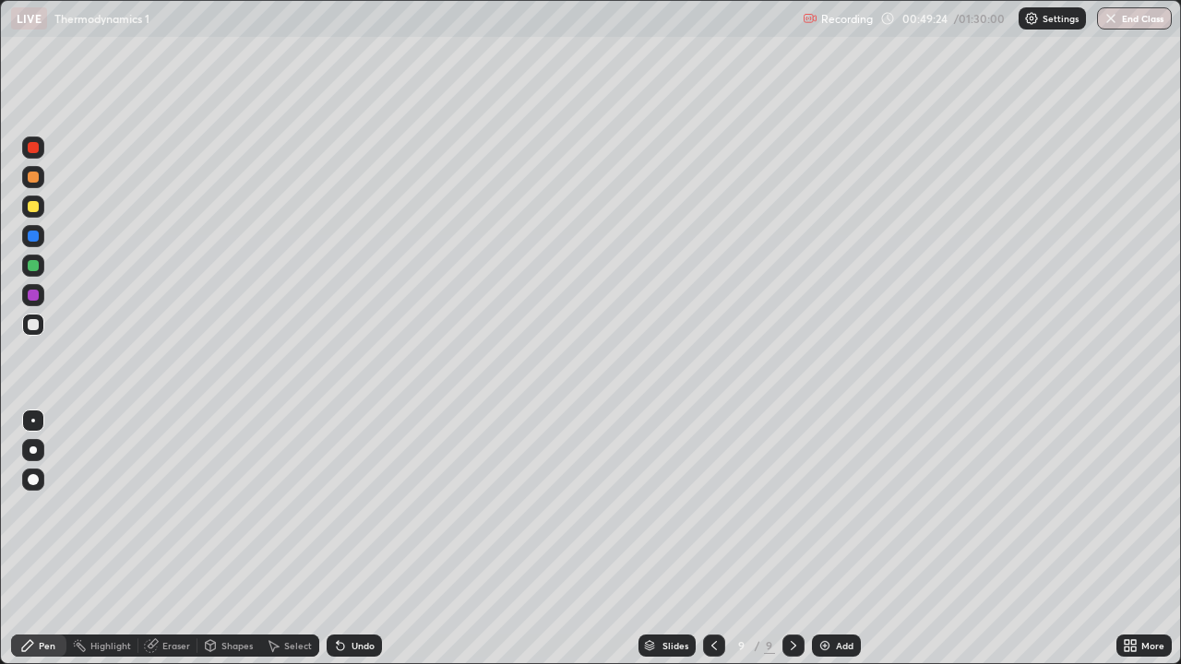
click at [716, 539] on icon at bounding box center [714, 645] width 15 height 15
click at [793, 539] on icon at bounding box center [793, 645] width 15 height 15
click at [26, 205] on div at bounding box center [33, 207] width 22 height 22
click at [23, 211] on div at bounding box center [33, 207] width 22 height 22
click at [25, 270] on div at bounding box center [33, 266] width 22 height 22
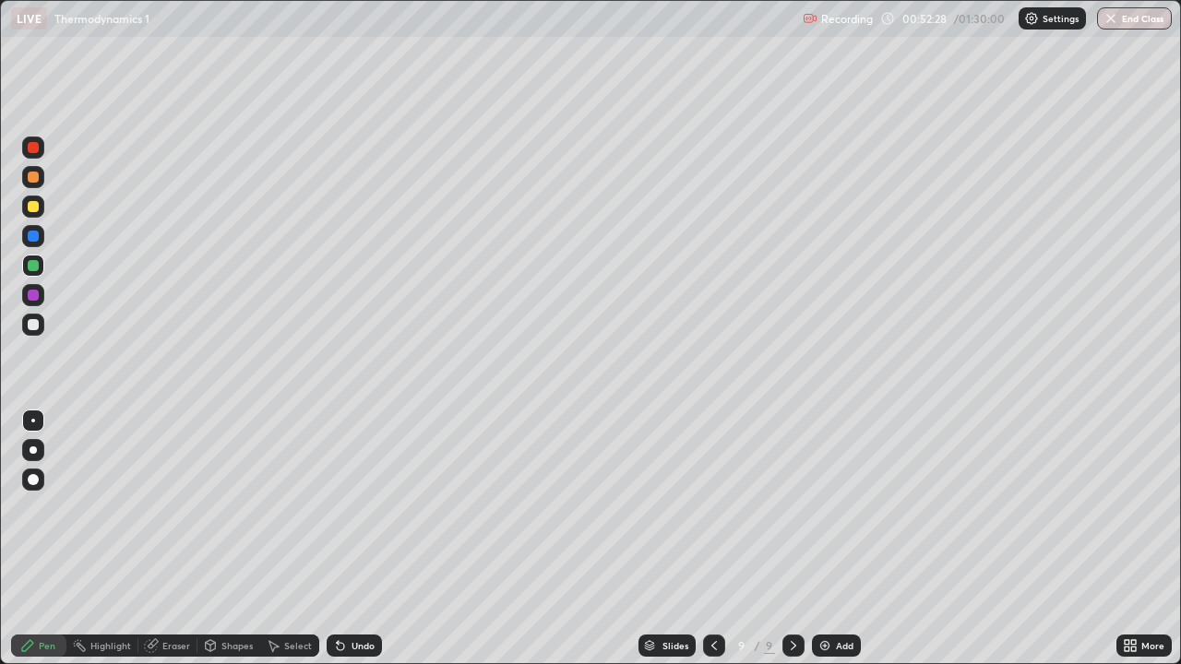
click at [27, 296] on div at bounding box center [33, 295] width 22 height 22
click at [26, 241] on div at bounding box center [33, 236] width 22 height 22
click at [841, 539] on div "Add" at bounding box center [845, 645] width 18 height 9
click at [26, 206] on div at bounding box center [33, 207] width 22 height 22
click at [33, 327] on div at bounding box center [33, 324] width 11 height 11
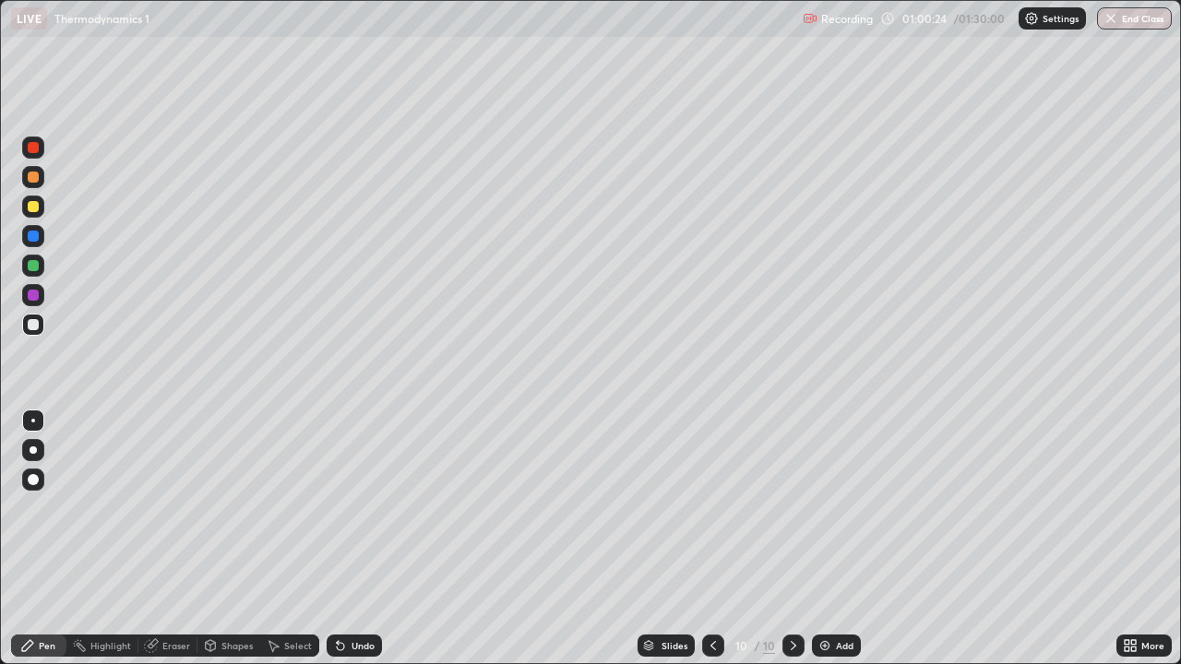
click at [354, 539] on div "Undo" at bounding box center [363, 645] width 23 height 9
click at [349, 539] on div "Undo" at bounding box center [354, 646] width 55 height 22
click at [338, 539] on icon at bounding box center [340, 646] width 7 height 7
click at [337, 539] on icon at bounding box center [340, 646] width 7 height 7
click at [338, 539] on icon at bounding box center [340, 646] width 7 height 7
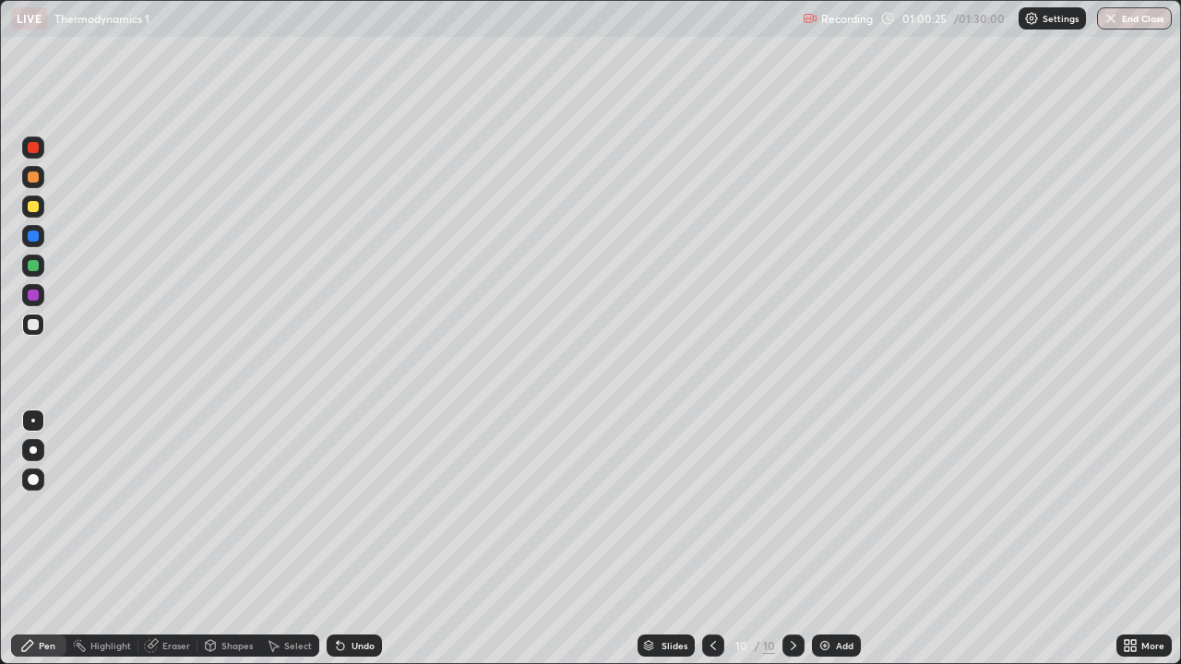
click at [331, 539] on div "Undo" at bounding box center [354, 646] width 55 height 22
click at [356, 539] on div "Undo" at bounding box center [363, 645] width 23 height 9
click at [357, 539] on div "Undo" at bounding box center [354, 646] width 55 height 22
click at [352, 539] on div "Undo" at bounding box center [363, 645] width 23 height 9
click at [829, 539] on img at bounding box center [825, 645] width 15 height 15
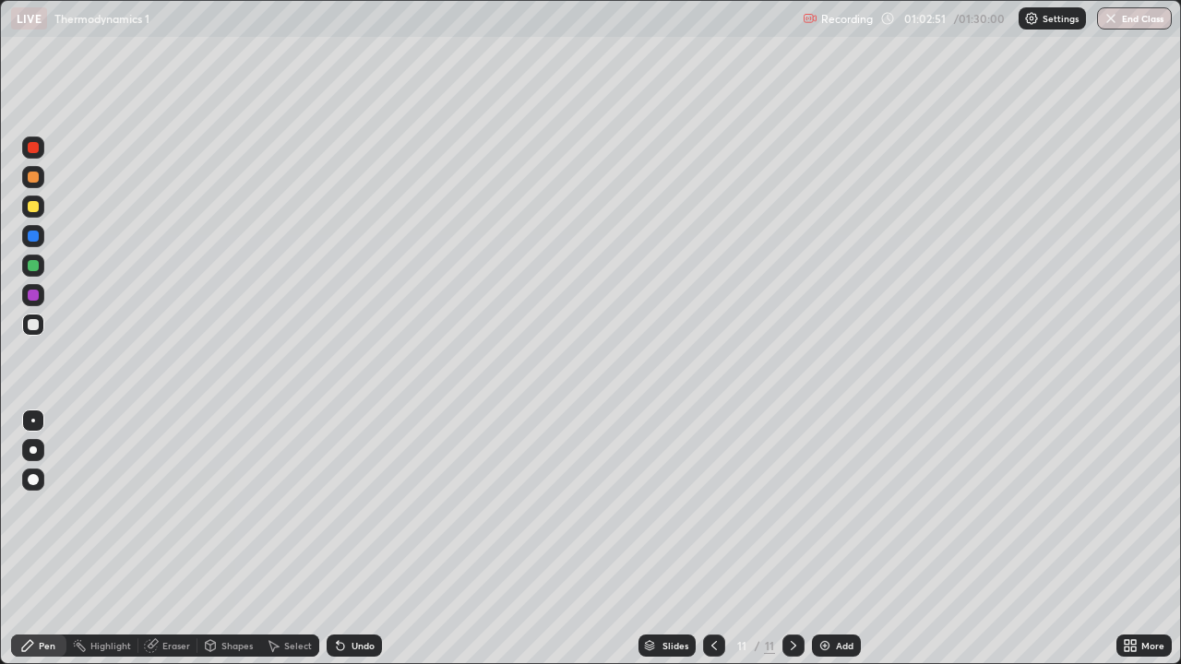
click at [40, 155] on div at bounding box center [33, 148] width 22 height 22
click at [26, 271] on div at bounding box center [33, 266] width 22 height 22
click at [29, 239] on div at bounding box center [33, 236] width 11 height 11
click at [843, 539] on div "Add" at bounding box center [845, 645] width 18 height 9
click at [163, 539] on div "Eraser" at bounding box center [167, 646] width 59 height 22
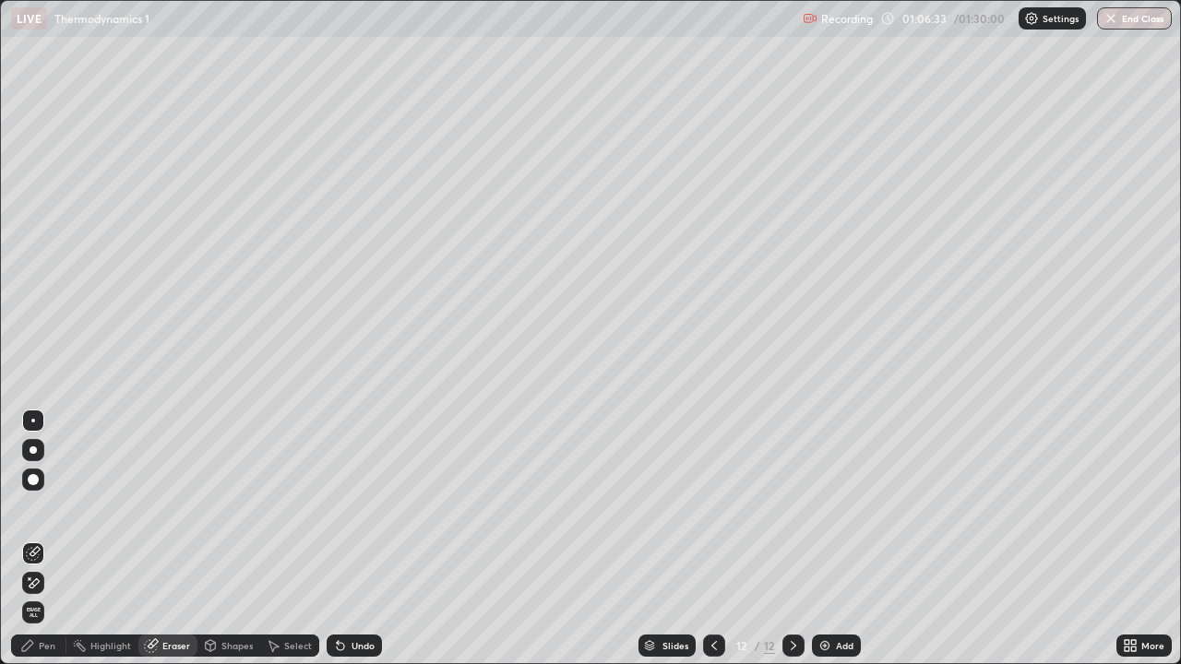
click at [53, 539] on div "Pen" at bounding box center [47, 645] width 17 height 9
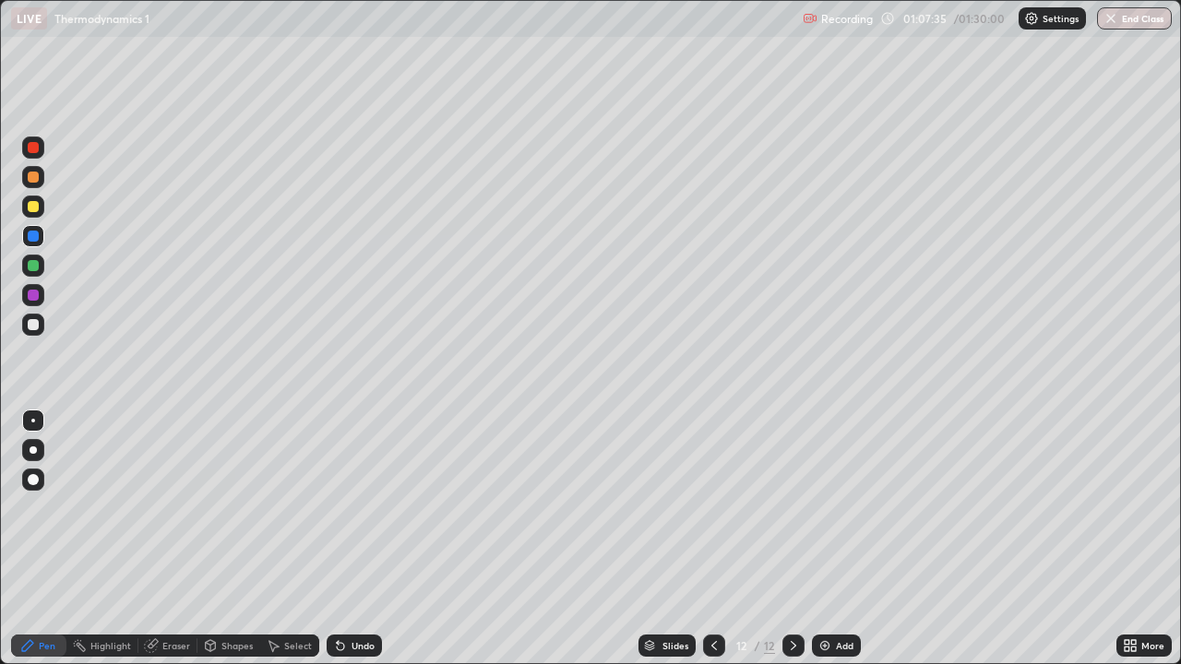
click at [26, 205] on div at bounding box center [33, 207] width 22 height 22
click at [31, 235] on div at bounding box center [33, 236] width 11 height 11
click at [352, 539] on div "Undo" at bounding box center [354, 646] width 55 height 22
click at [25, 267] on div at bounding box center [33, 266] width 22 height 22
click at [33, 326] on div at bounding box center [33, 324] width 11 height 11
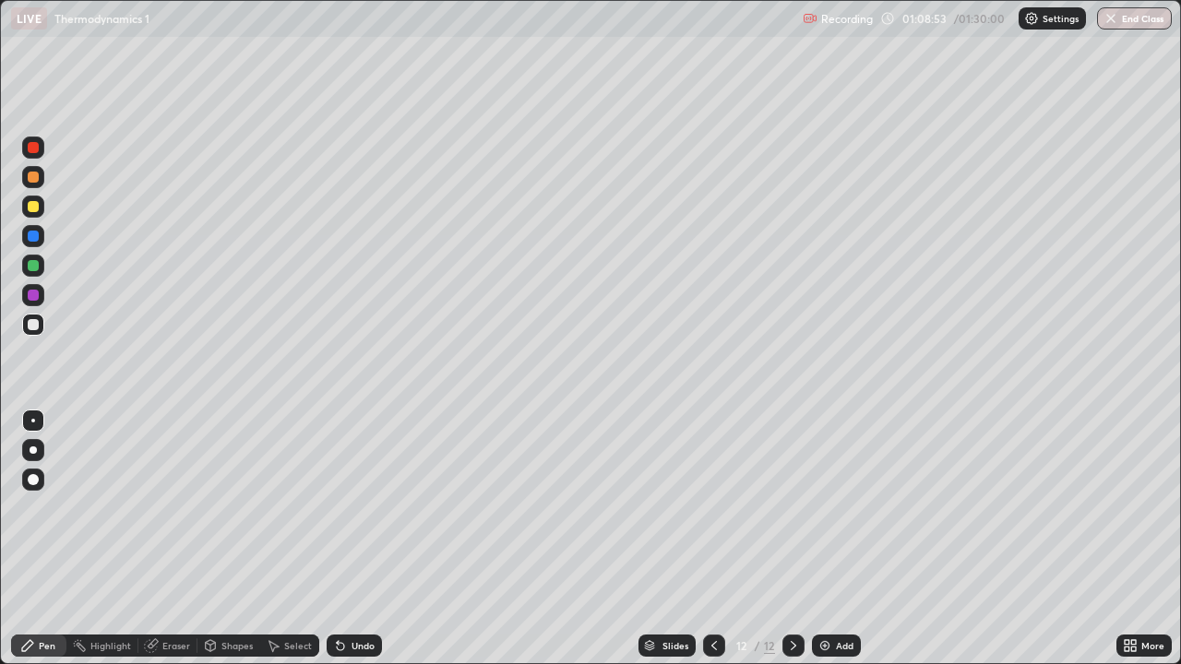
click at [34, 295] on div at bounding box center [33, 295] width 11 height 11
click at [23, 205] on div at bounding box center [33, 207] width 22 height 22
click at [34, 326] on div at bounding box center [33, 324] width 11 height 11
click at [168, 539] on div "Eraser" at bounding box center [176, 645] width 28 height 9
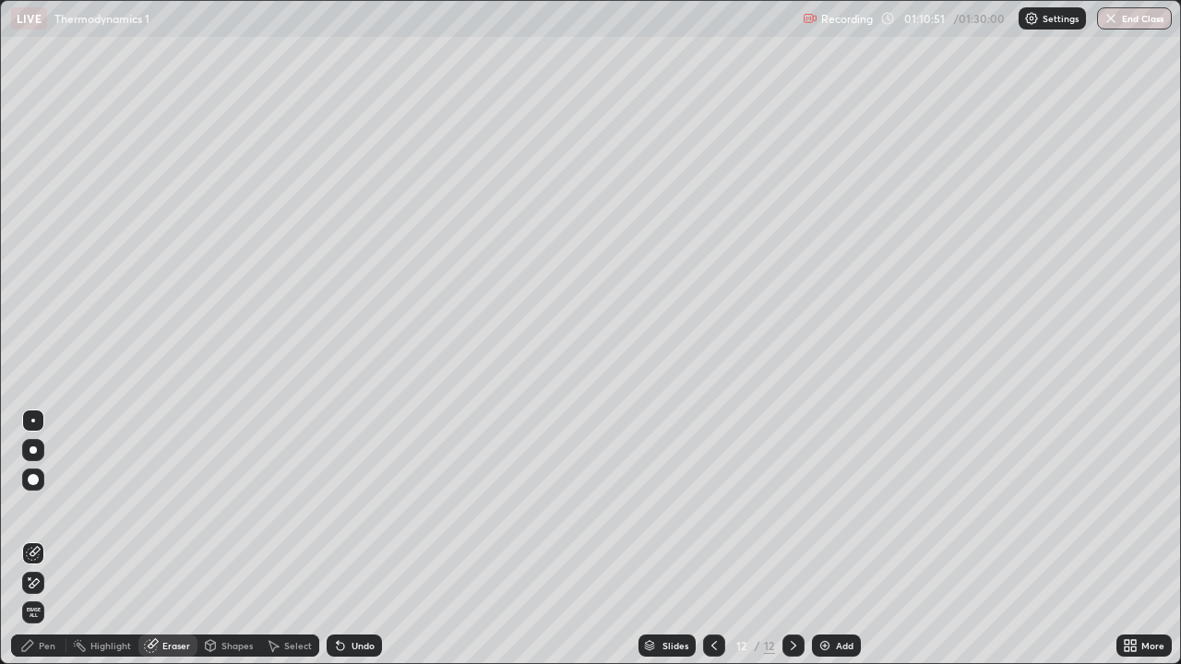
click at [51, 539] on div "Pen" at bounding box center [47, 645] width 17 height 9
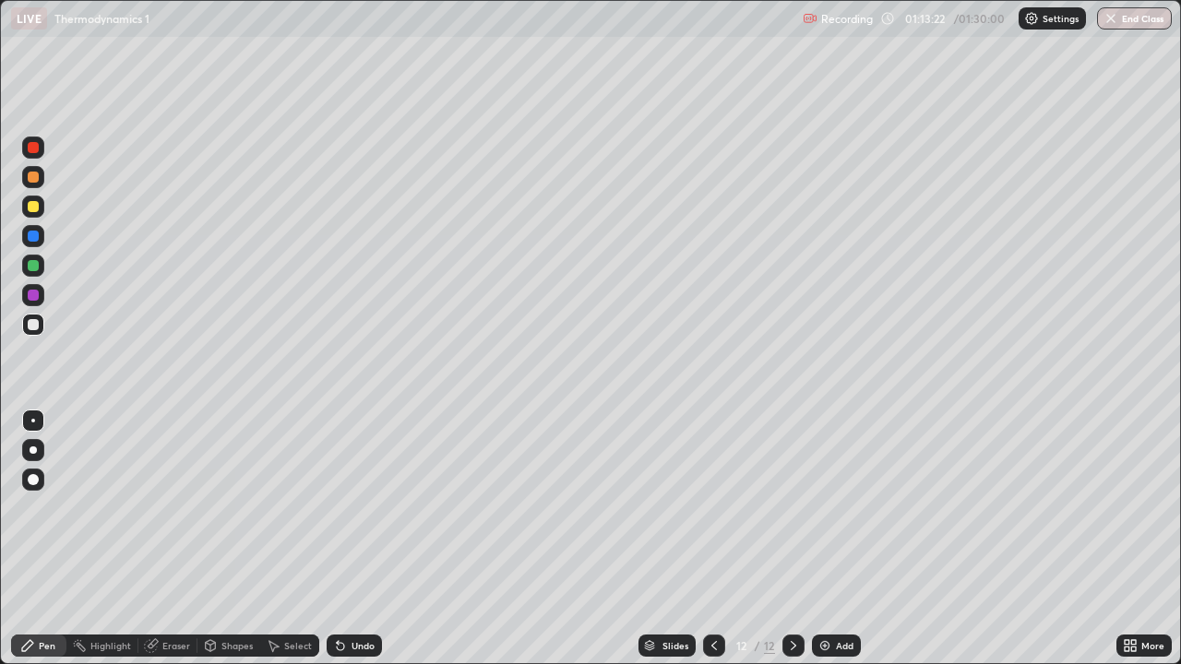
click at [836, 539] on div "Add" at bounding box center [845, 645] width 18 height 9
click at [35, 148] on div at bounding box center [33, 147] width 11 height 11
click at [712, 539] on icon at bounding box center [714, 645] width 15 height 15
click at [792, 539] on icon at bounding box center [793, 645] width 15 height 15
click at [27, 257] on div at bounding box center [33, 266] width 22 height 22
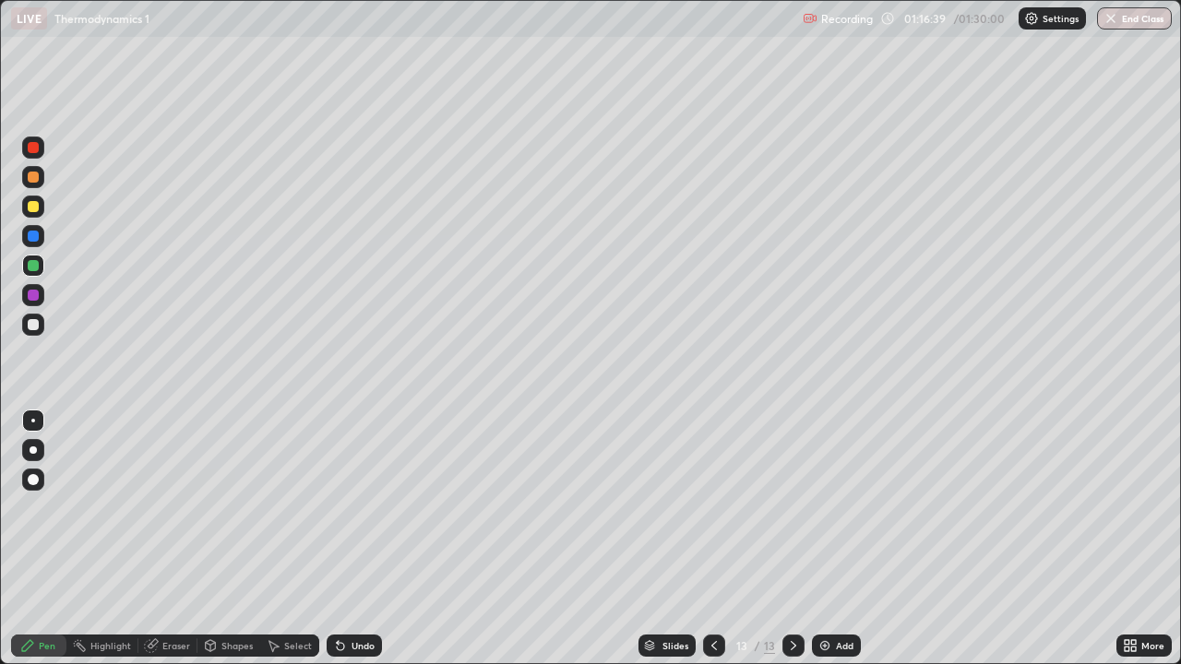
click at [33, 208] on div at bounding box center [33, 206] width 11 height 11
click at [712, 539] on icon at bounding box center [714, 645] width 15 height 15
click at [786, 539] on icon at bounding box center [793, 645] width 15 height 15
click at [29, 299] on div at bounding box center [33, 295] width 11 height 11
click at [30, 182] on div at bounding box center [33, 177] width 11 height 11
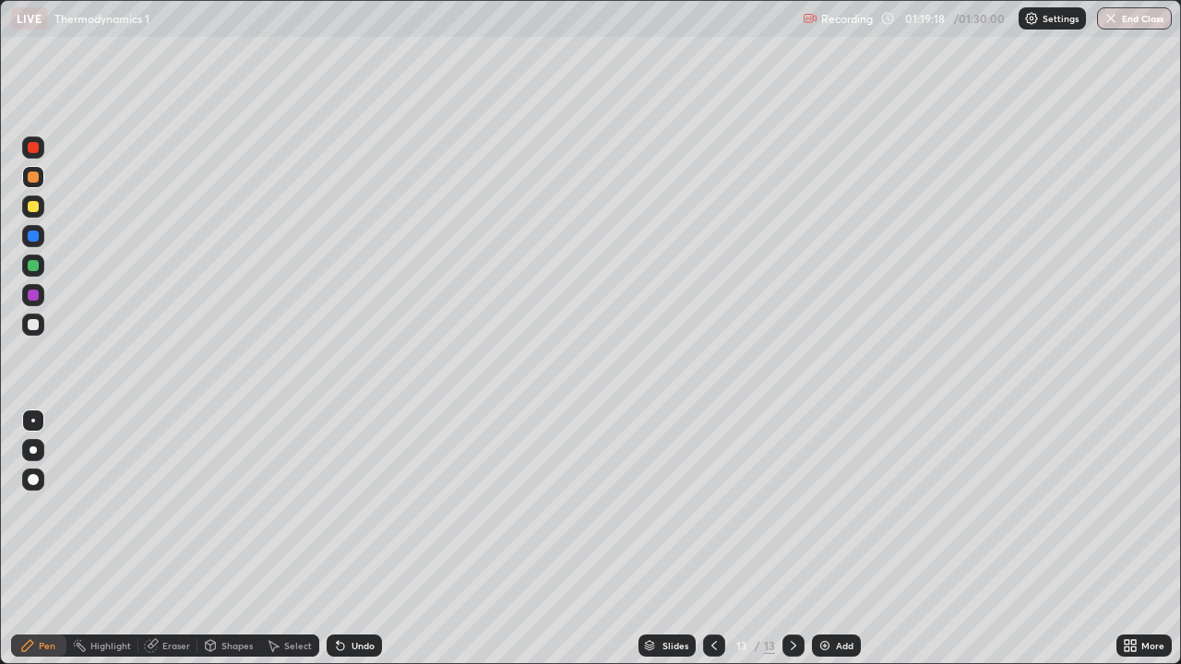
click at [41, 323] on div at bounding box center [33, 325] width 22 height 22
click at [1130, 21] on button "End Class" at bounding box center [1134, 18] width 75 height 22
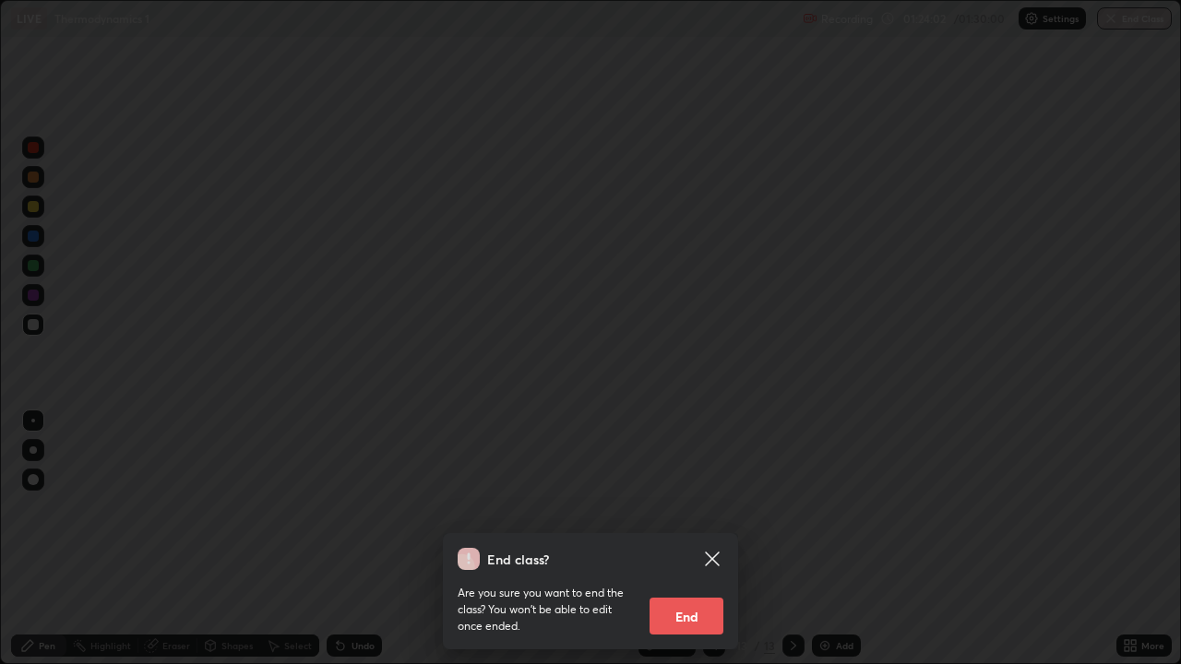
click at [683, 539] on button "End" at bounding box center [687, 616] width 74 height 37
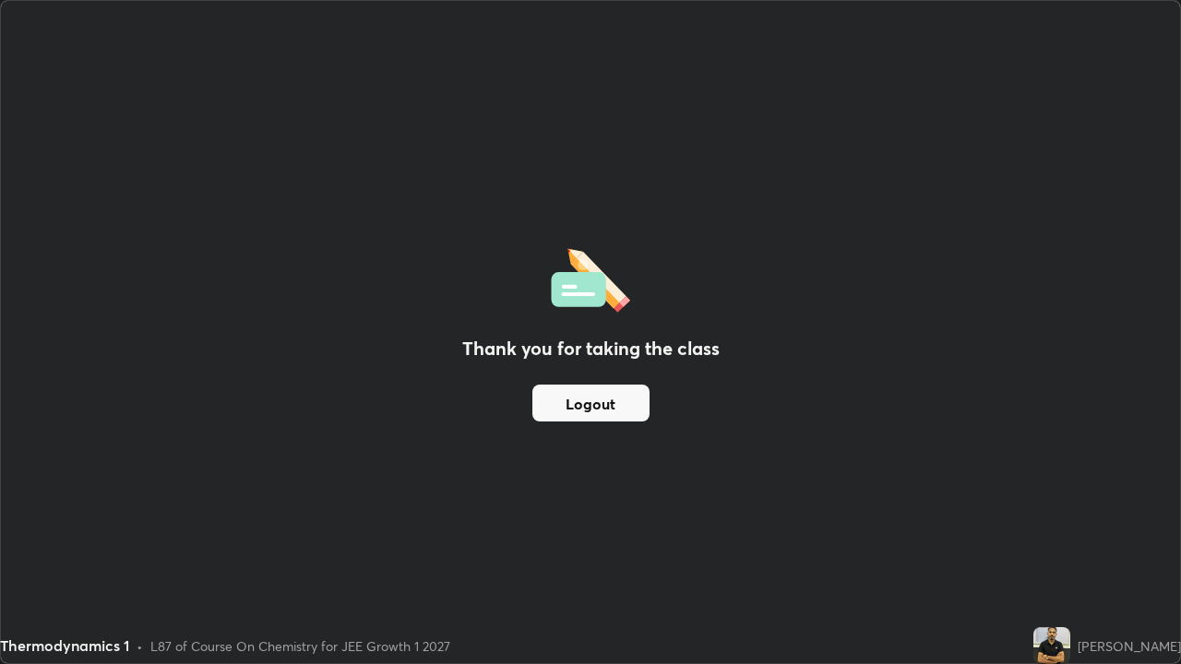
click at [591, 408] on button "Logout" at bounding box center [590, 403] width 117 height 37
